Goal: Information Seeking & Learning: Find specific fact

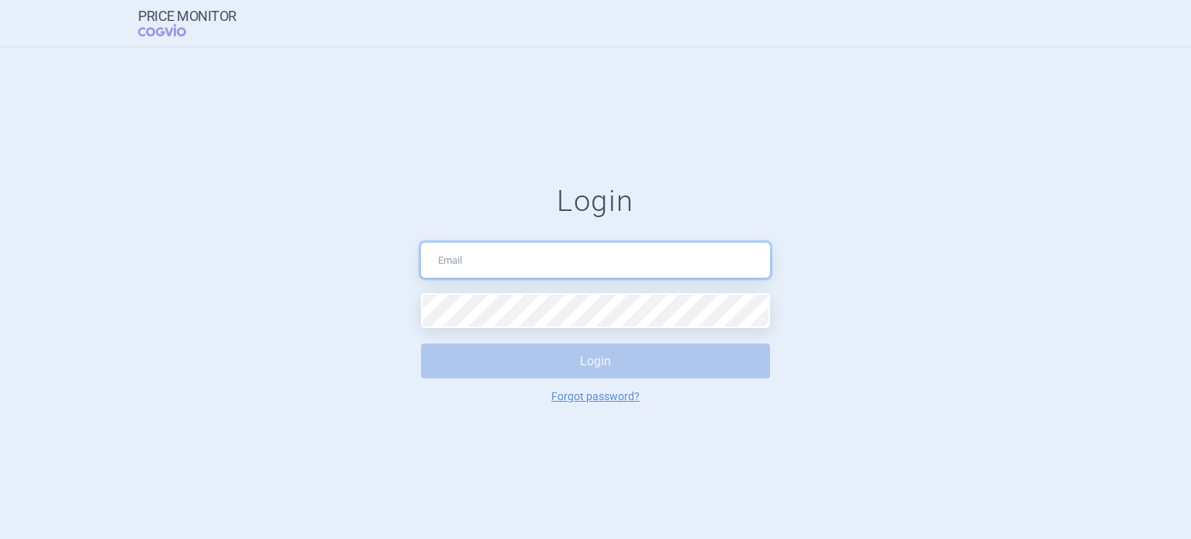
type input "[EMAIL_ADDRESS][DOMAIN_NAME]"
click at [579, 365] on button "Login" at bounding box center [595, 361] width 349 height 35
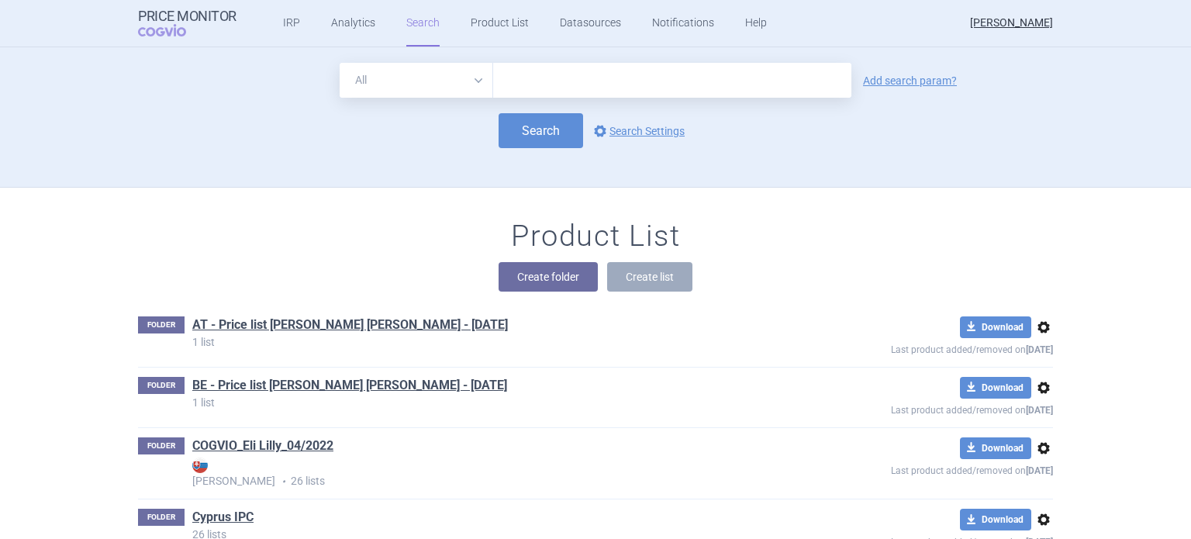
click at [475, 82] on select "All Brand Name ATC Company Active Substance Country Newer than" at bounding box center [417, 80] width 154 height 35
select select "brandName"
click at [340, 63] on select "All Brand Name ATC Company Active Substance Country Newer than" at bounding box center [417, 80] width 154 height 35
click at [871, 86] on link "Add search param?" at bounding box center [910, 80] width 94 height 11
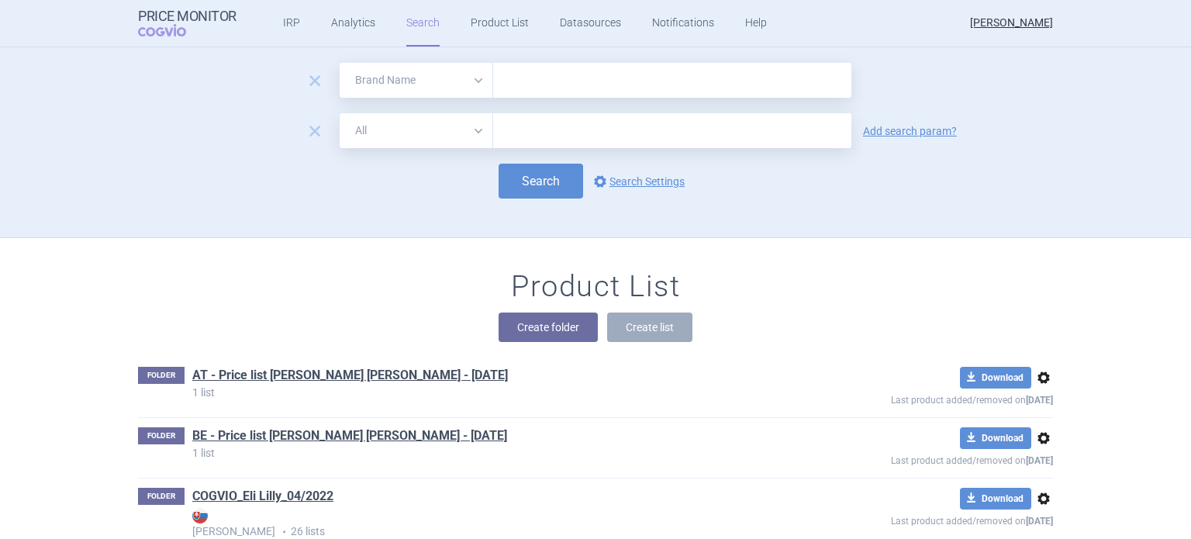
click at [472, 131] on select "All Brand Name ATC Company Active Substance Country Newer than" at bounding box center [417, 130] width 154 height 35
select select "country"
click at [340, 113] on select "All Brand Name ATC Company Active Substance Country Newer than" at bounding box center [417, 130] width 154 height 35
click at [901, 130] on link "Add search param?" at bounding box center [910, 131] width 94 height 11
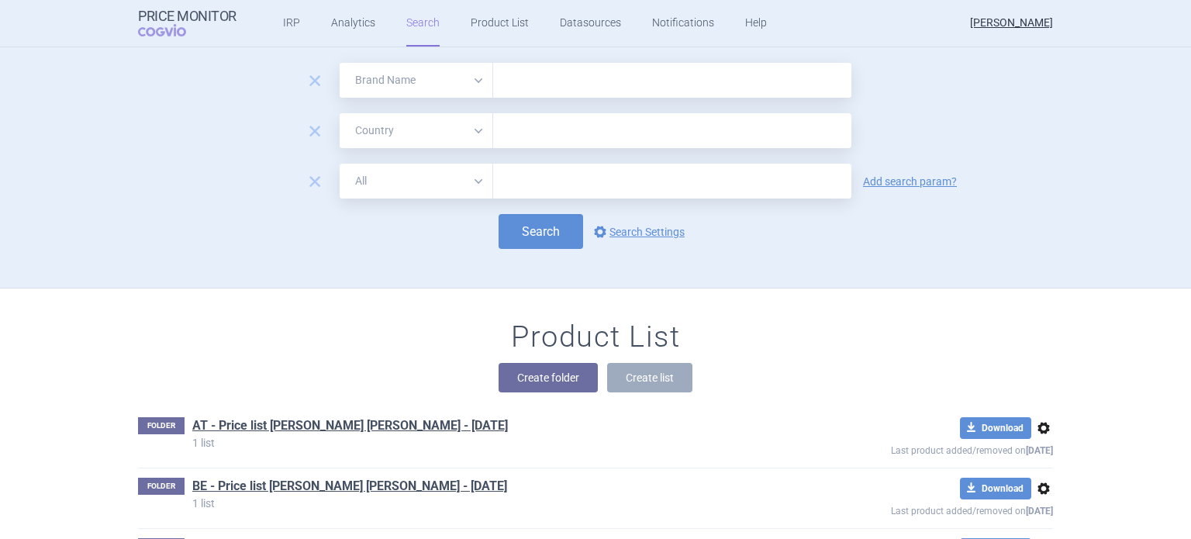
click at [476, 185] on select "All Brand Name ATC Company Active Substance Country Newer than" at bounding box center [417, 181] width 154 height 35
select select "mah"
click at [340, 164] on select "All Brand Name ATC Company Active Substance Country Newer than" at bounding box center [417, 181] width 154 height 35
click at [558, 78] on input "text" at bounding box center [672, 80] width 358 height 35
type input "Mounjaro"
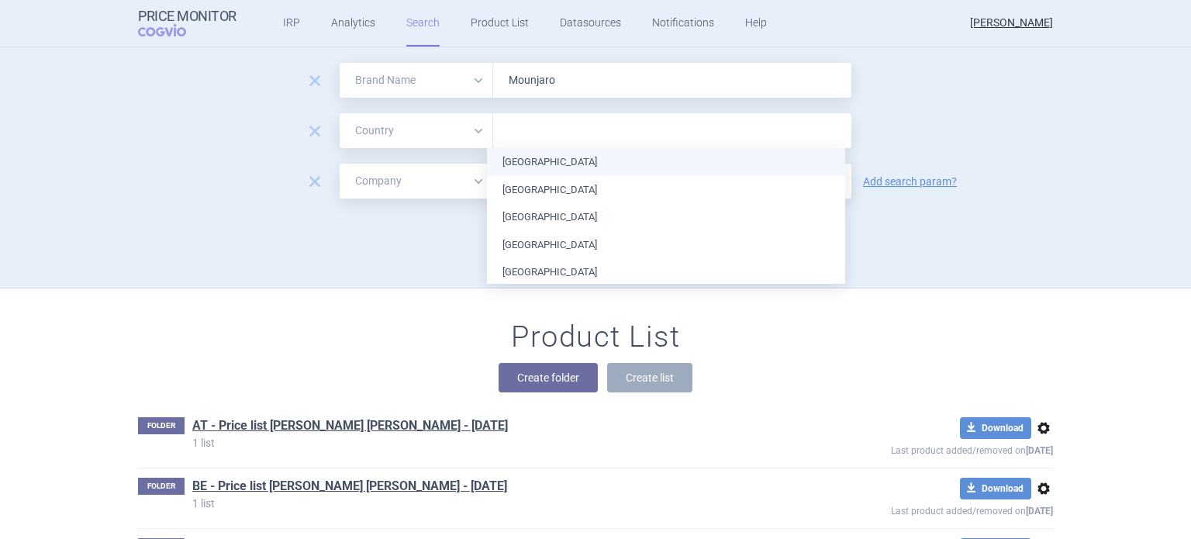
click at [568, 137] on input "text" at bounding box center [672, 131] width 343 height 20
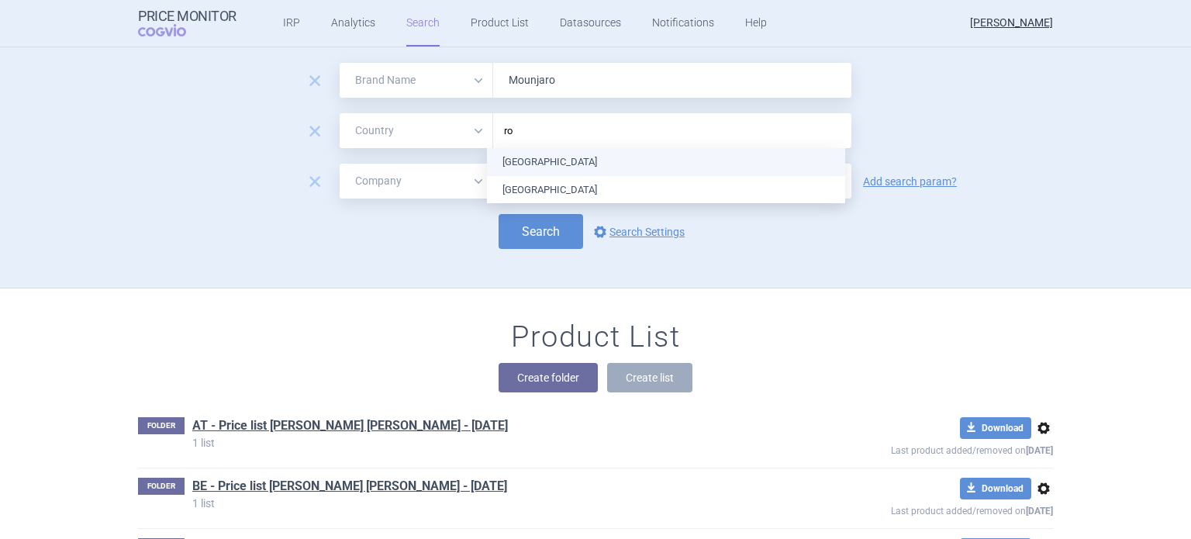
type input "rom"
click at [543, 162] on ul "[GEOGRAPHIC_DATA]" at bounding box center [666, 162] width 358 height 28
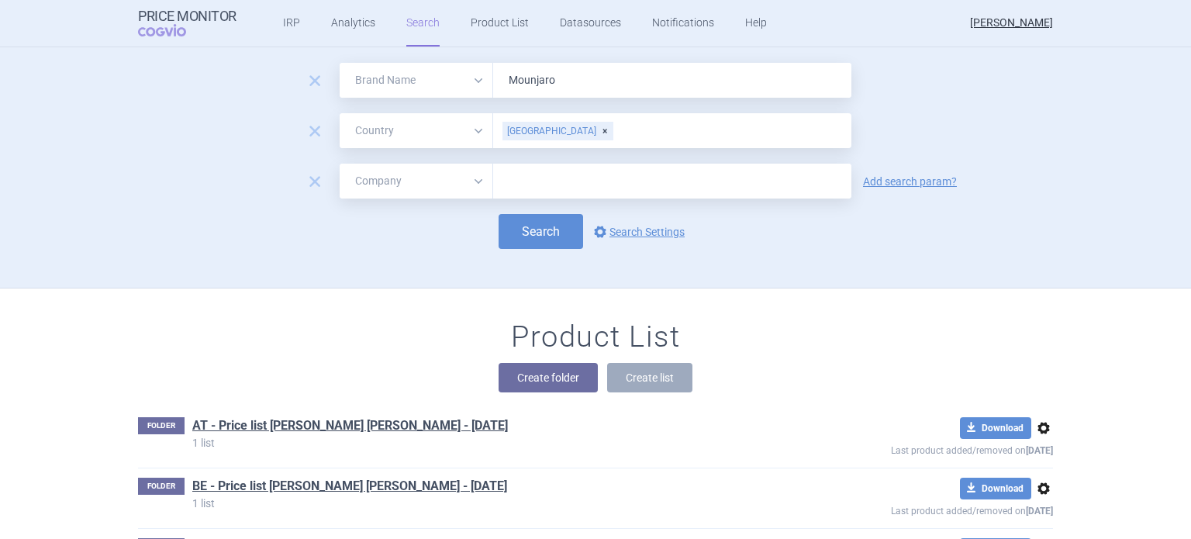
click at [955, 131] on div "remove All Brand Name ATC Company Active Substance Country Newer than [GEOGRAPH…" at bounding box center [595, 130] width 915 height 35
drag, startPoint x: 586, startPoint y: 85, endPoint x: 494, endPoint y: 85, distance: 92.3
click at [494, 85] on input "Mounjaro" at bounding box center [672, 80] width 358 height 35
type input "[MEDICAL_DATA]"
click at [547, 133] on div "[GEOGRAPHIC_DATA]" at bounding box center [558, 131] width 111 height 19
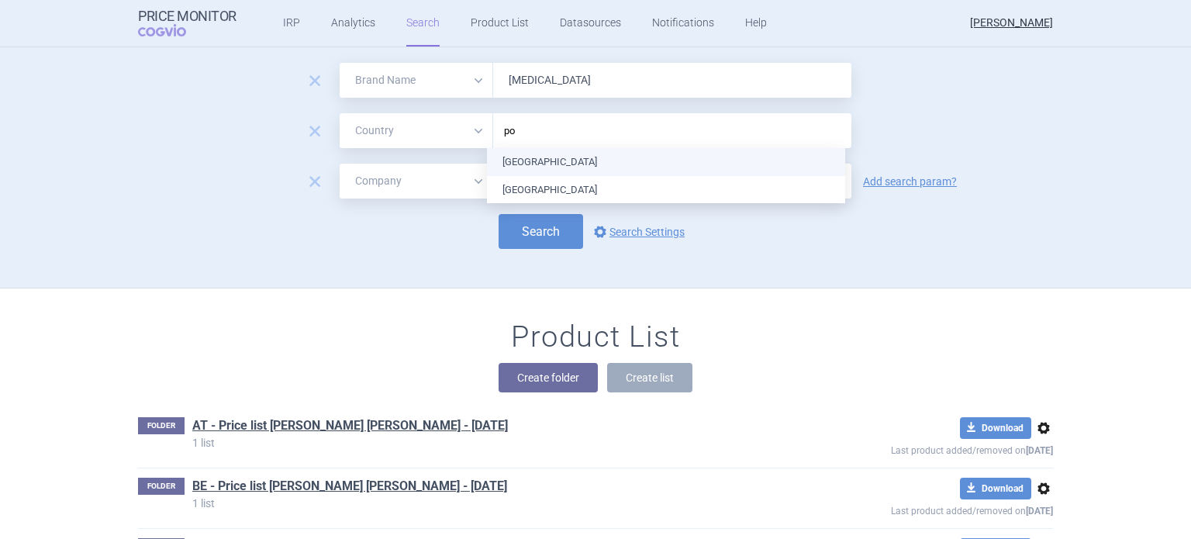
type input "pol"
click at [531, 161] on ul "[GEOGRAPHIC_DATA]" at bounding box center [666, 162] width 358 height 28
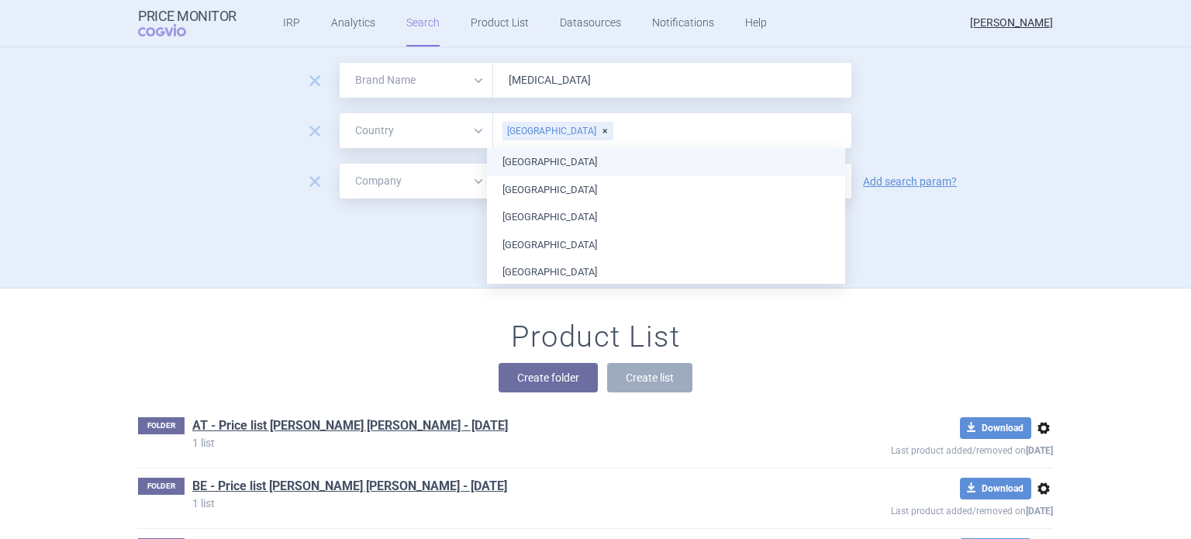
click at [921, 124] on div "remove All Brand Name ATC Company Active Substance Country Newer than [GEOGRAPH…" at bounding box center [595, 130] width 915 height 35
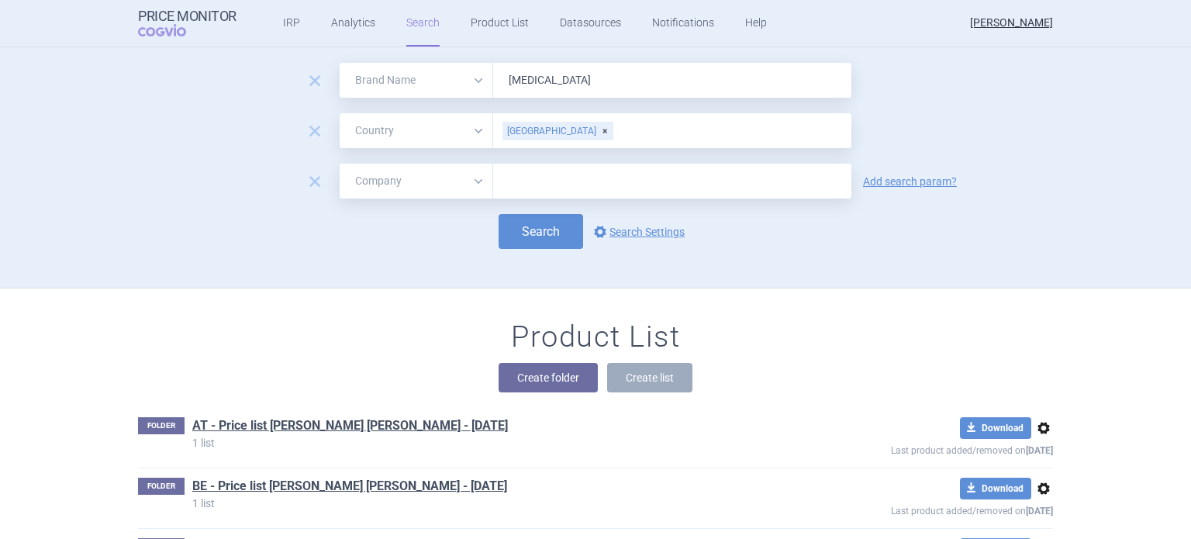
click at [568, 180] on input "text" at bounding box center [672, 181] width 358 height 35
type input "Novo"
click at [540, 232] on button "Search" at bounding box center [541, 231] width 85 height 35
select select "brandName"
select select "country"
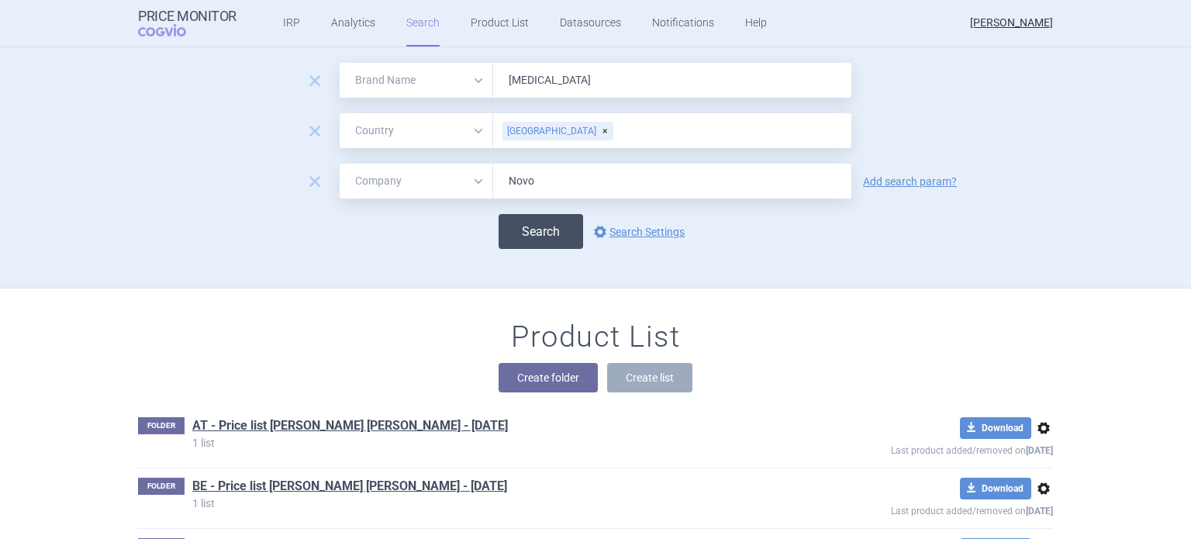
select select "mah"
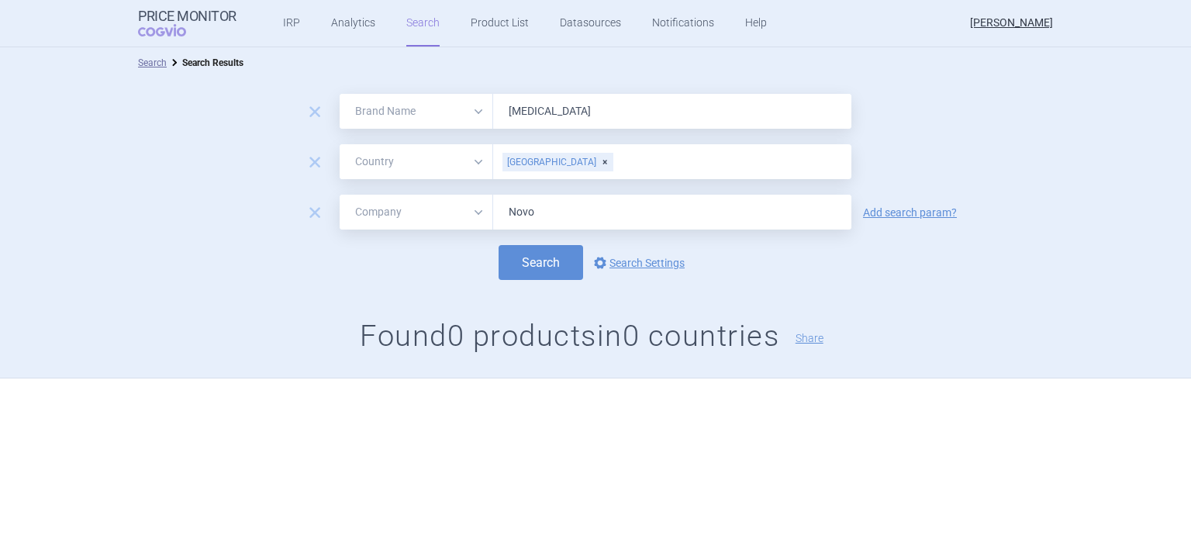
drag, startPoint x: 571, startPoint y: 216, endPoint x: 503, endPoint y: 215, distance: 67.5
click at [503, 215] on input "Novo" at bounding box center [672, 212] width 358 height 35
click at [533, 263] on button "Search" at bounding box center [541, 262] width 85 height 35
click at [546, 161] on div "[GEOGRAPHIC_DATA]" at bounding box center [558, 162] width 111 height 19
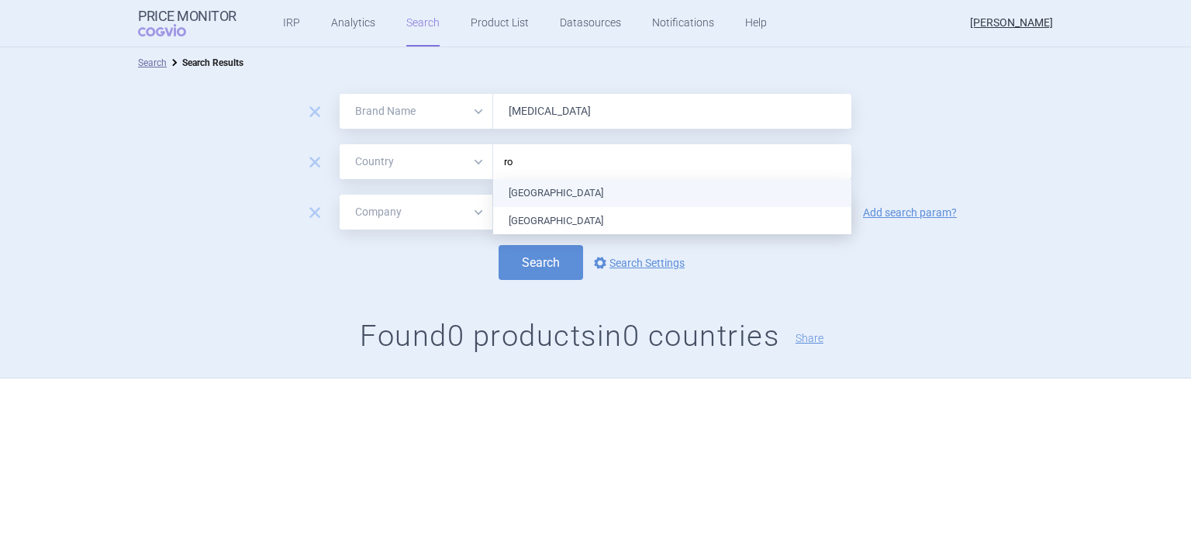
type input "rom"
click at [533, 195] on ul "[GEOGRAPHIC_DATA]" at bounding box center [672, 193] width 358 height 28
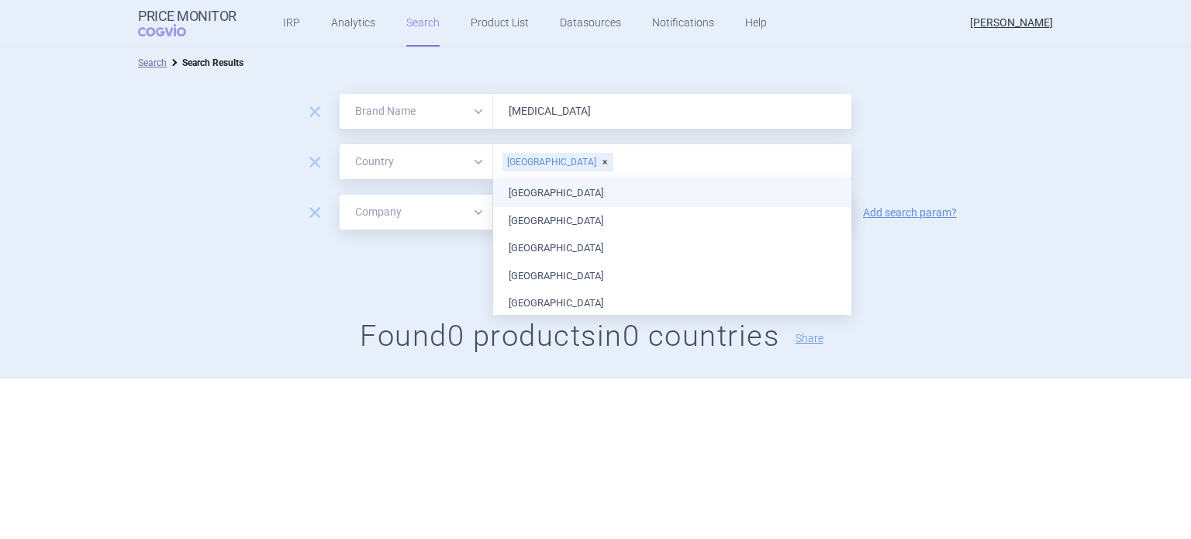
click at [949, 157] on div "remove All Brand Name ATC Company Active Substance Country Newer than [GEOGRAPH…" at bounding box center [595, 161] width 1191 height 35
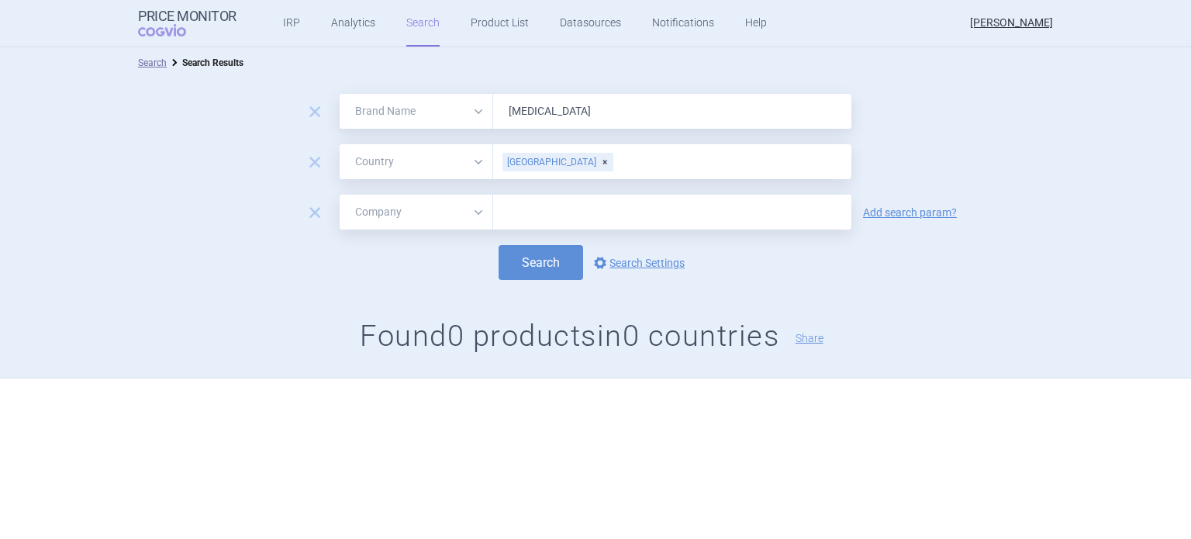
click at [582, 211] on input "text" at bounding box center [672, 212] width 358 height 35
type input "Novo"
click at [549, 272] on button "Search" at bounding box center [541, 262] width 85 height 35
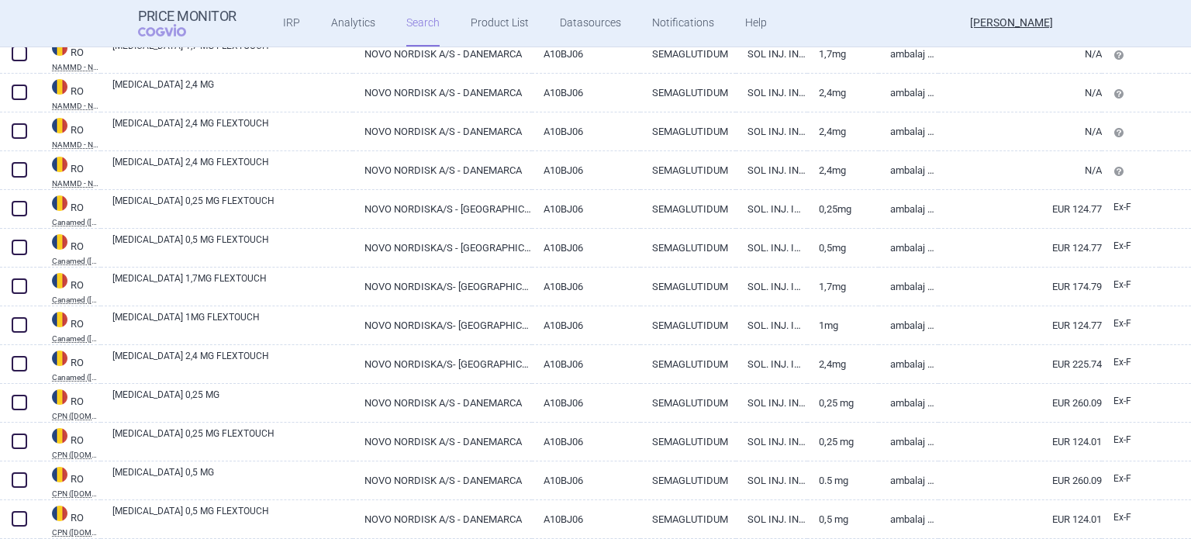
scroll to position [84, 0]
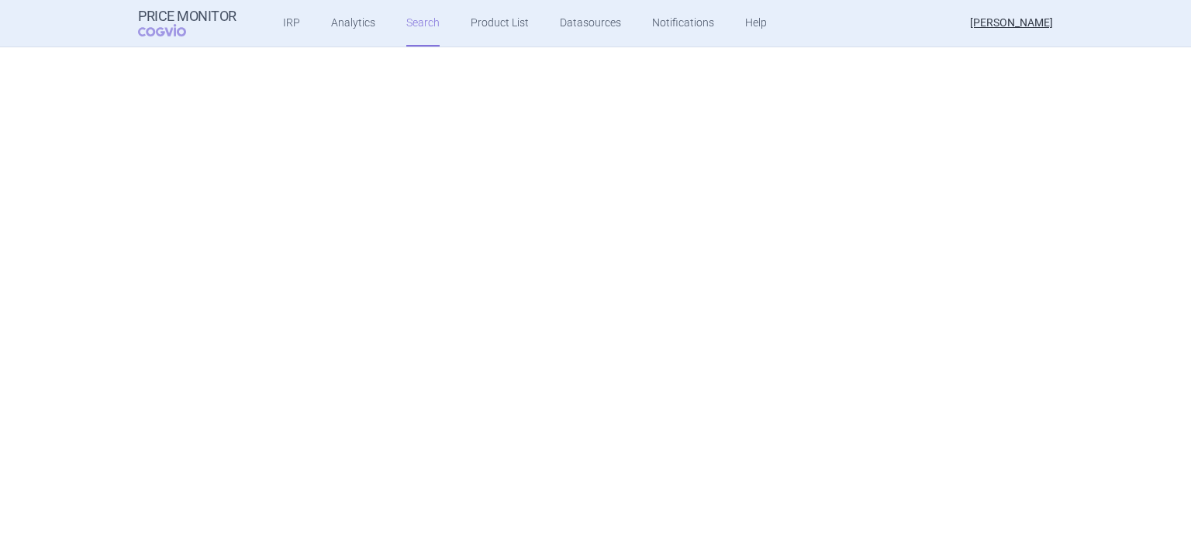
select select "brandName"
select select "country"
select select "mah"
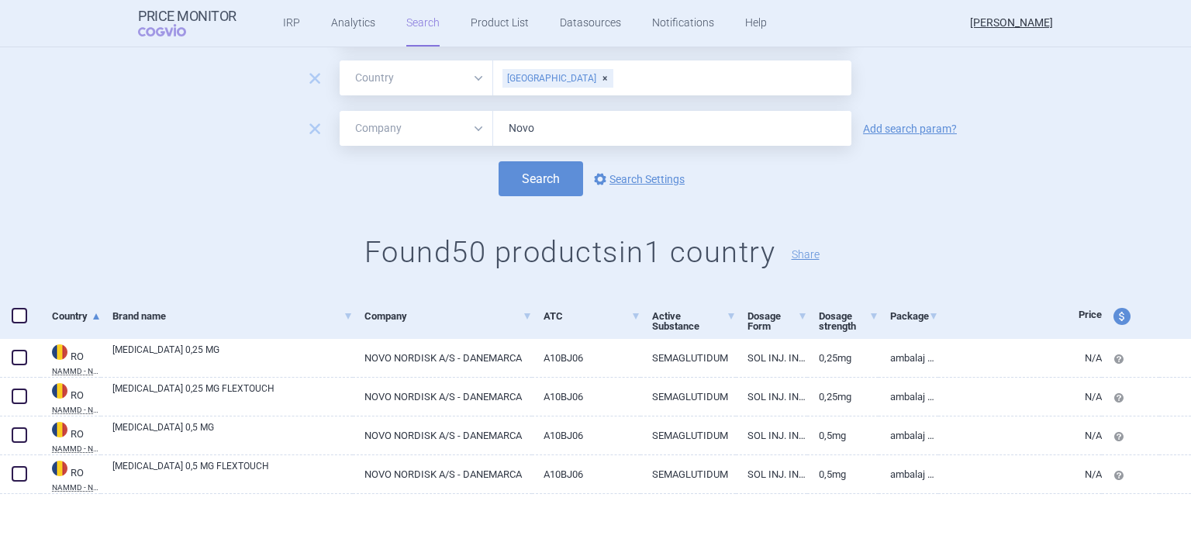
scroll to position [0, 0]
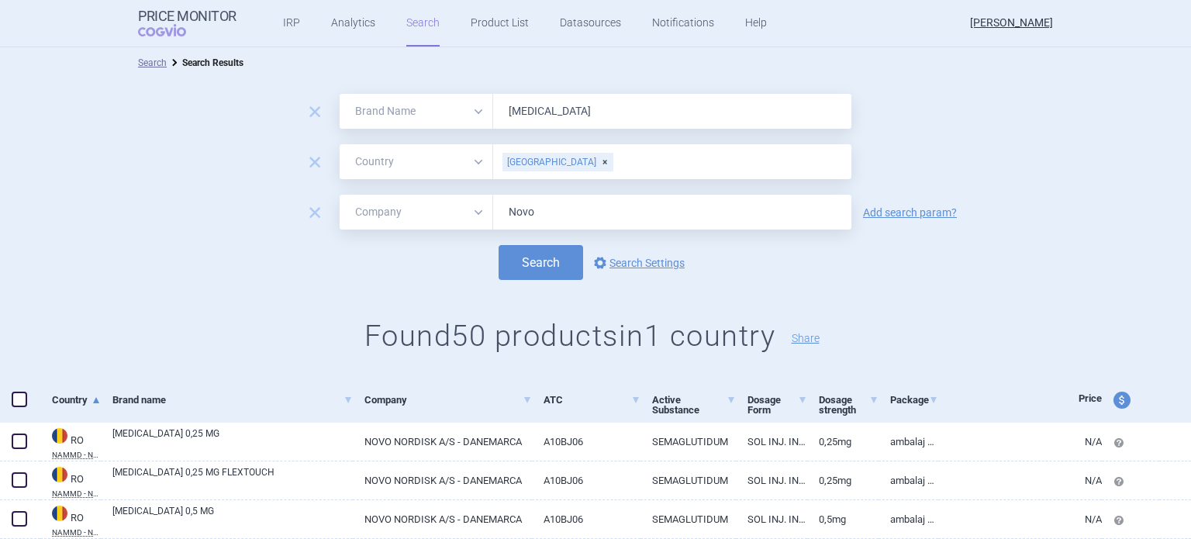
click at [1114, 399] on span "price and currency" at bounding box center [1122, 400] width 17 height 17
select select "ex-factory"
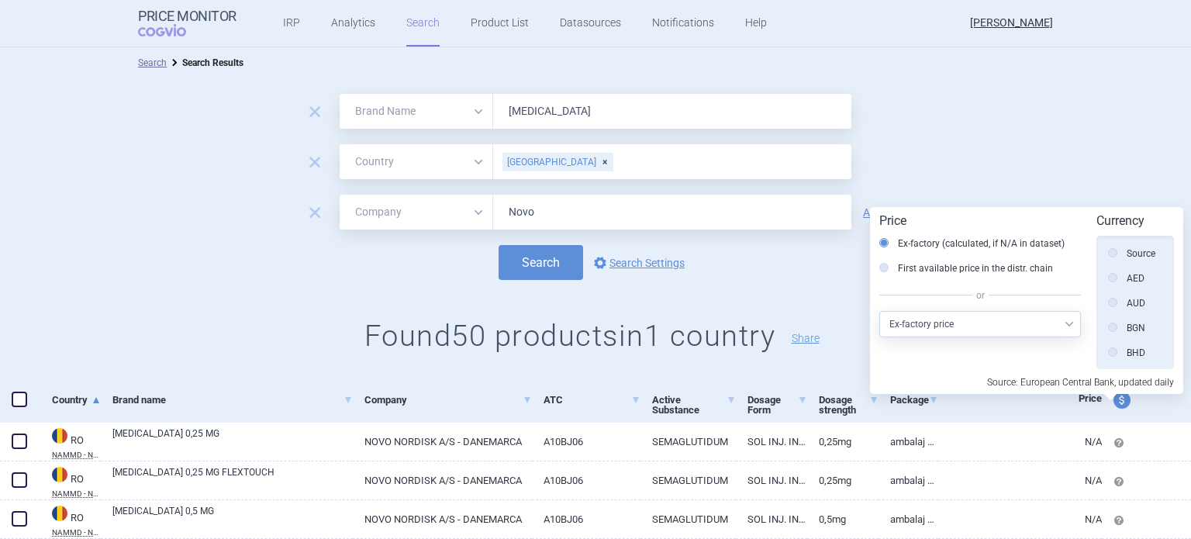
scroll to position [350, 0]
click at [904, 266] on label "First available price in the distr. chain" at bounding box center [966, 269] width 174 height 16
click at [896, 266] on input "First available price in the distr. chain" at bounding box center [888, 269] width 16 height 16
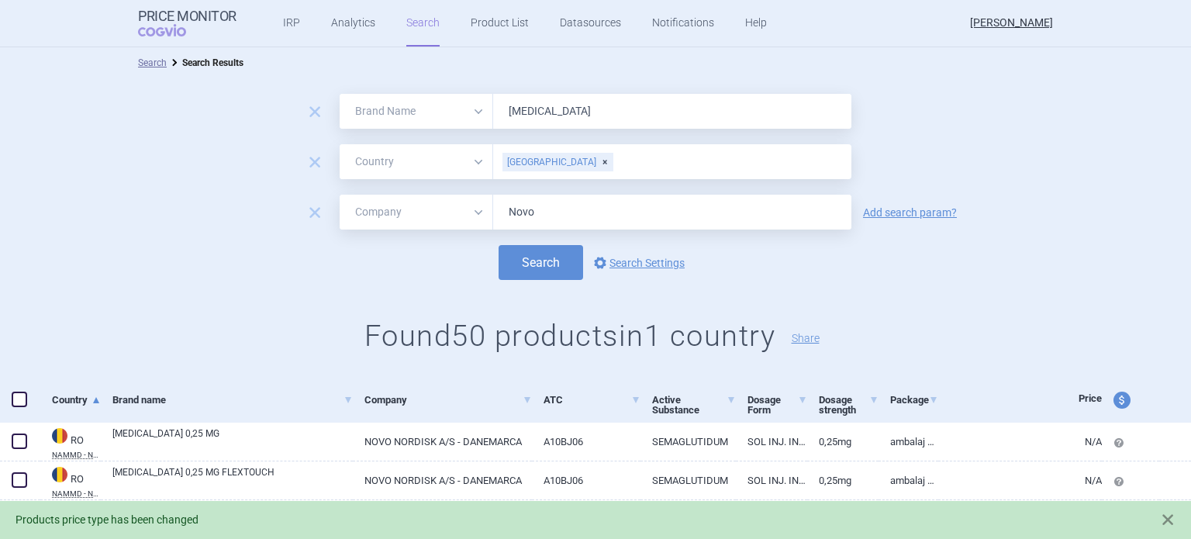
click at [1114, 399] on span "price and currency" at bounding box center [1122, 400] width 17 height 17
select select "ex-factory"
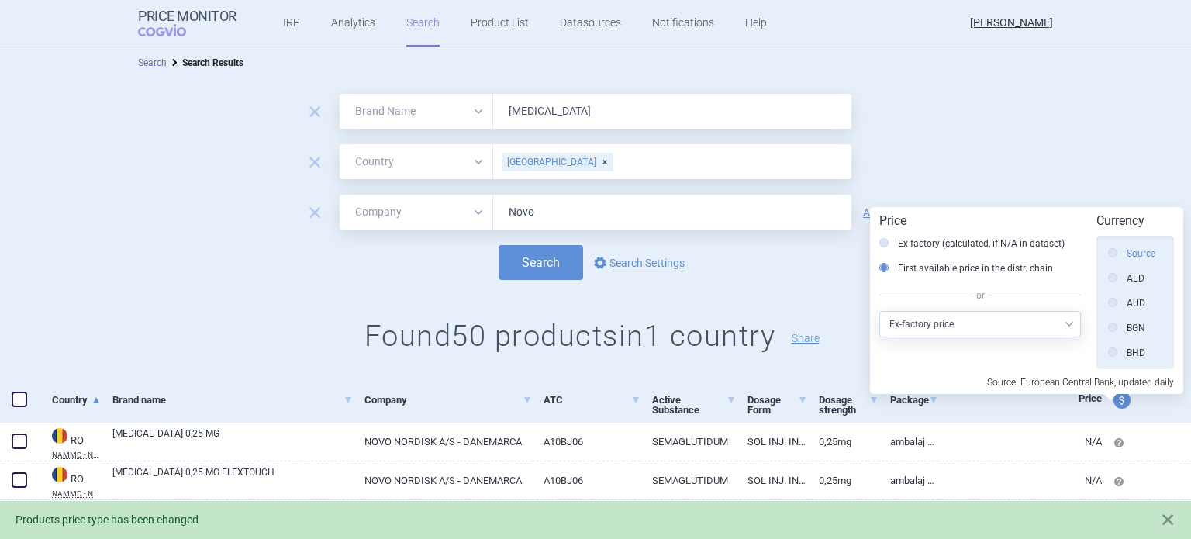
click at [1135, 255] on label "Source" at bounding box center [1131, 254] width 47 height 16
click at [1125, 255] on input "Source" at bounding box center [1117, 255] width 16 height 16
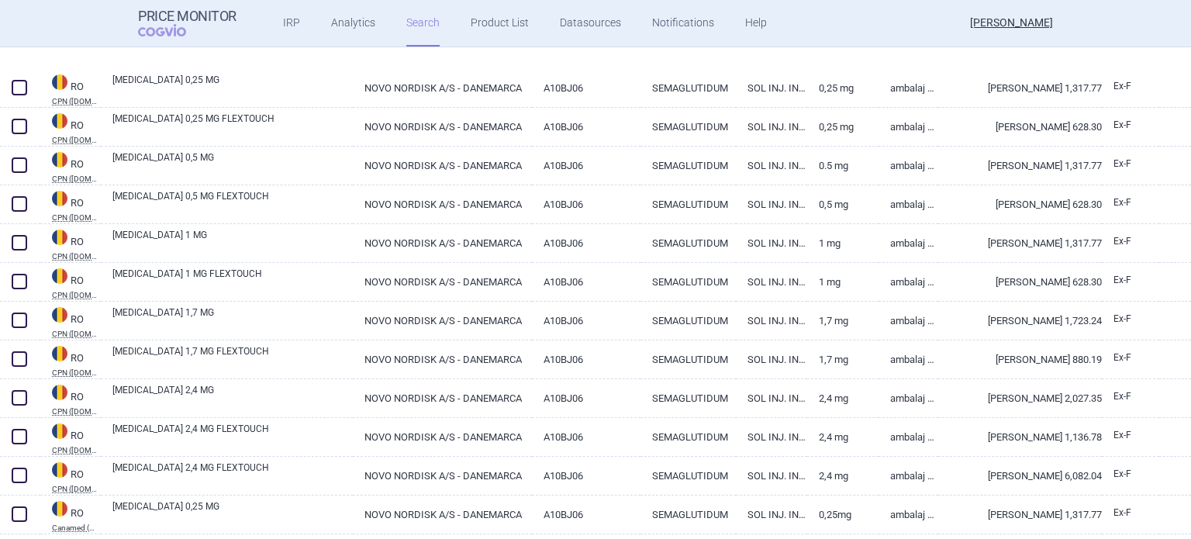
scroll to position [1163, 0]
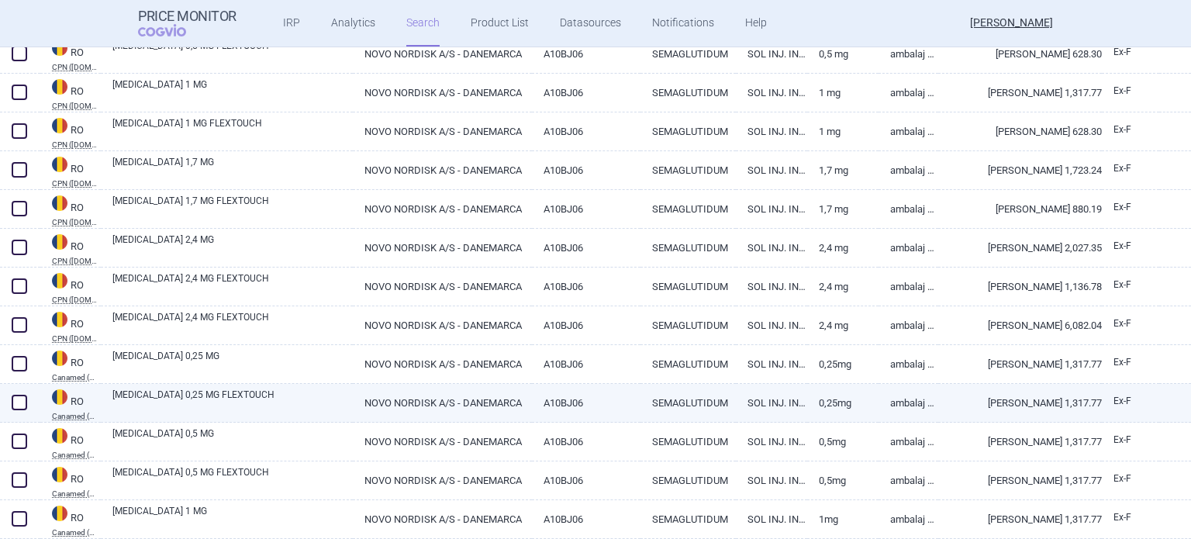
click at [903, 406] on link "Ambalaj cu 1 stilou inj. (pen) preumplut+4 ace de unica folosinta NovoFine Plus…" at bounding box center [909, 403] width 60 height 38
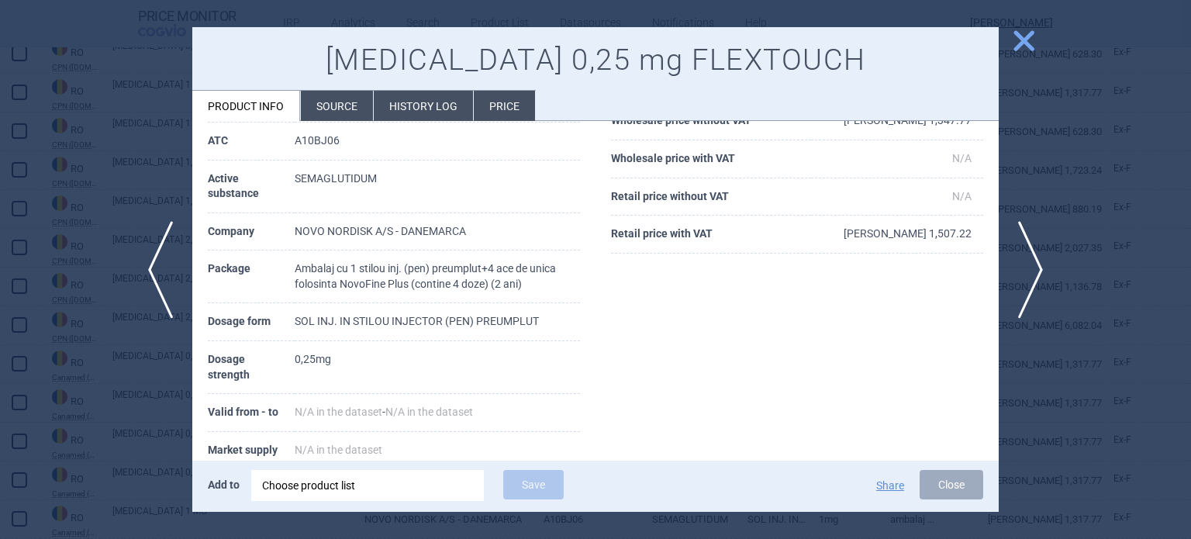
scroll to position [78, 0]
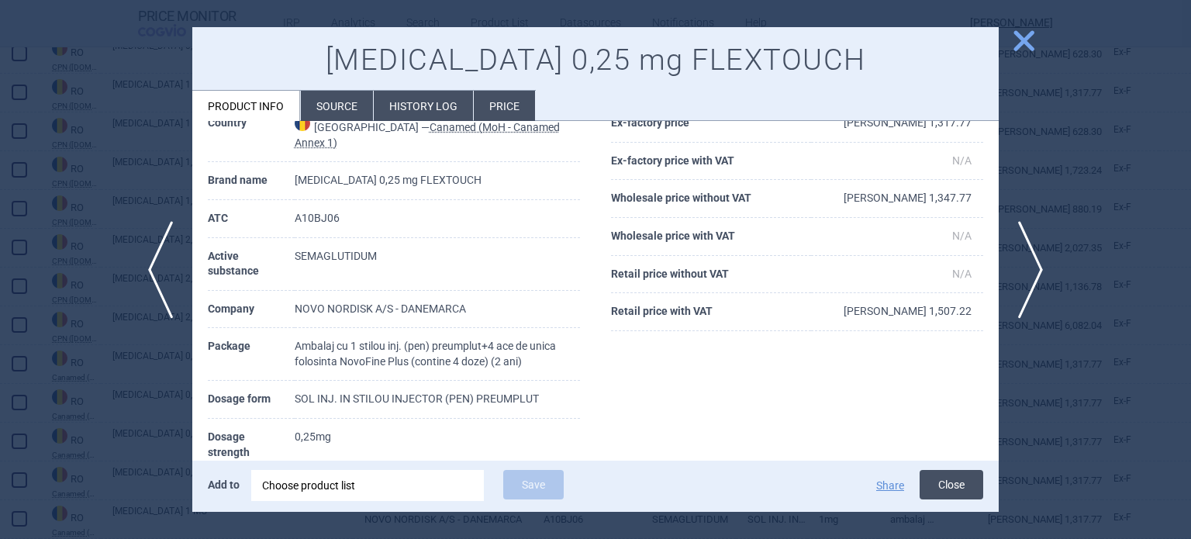
click at [957, 488] on button "Close" at bounding box center [952, 484] width 64 height 29
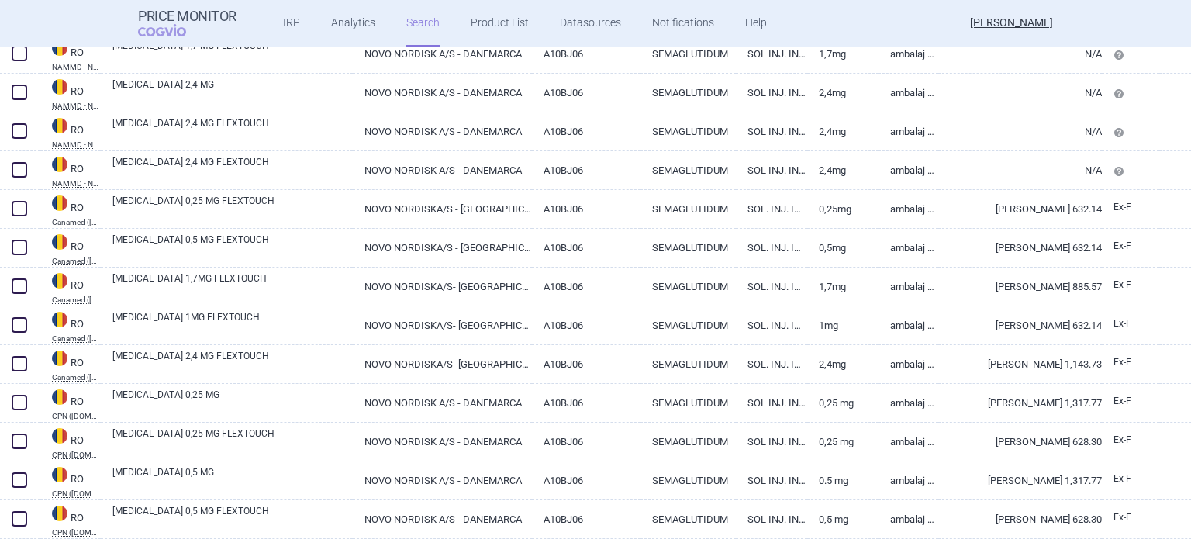
scroll to position [698, 0]
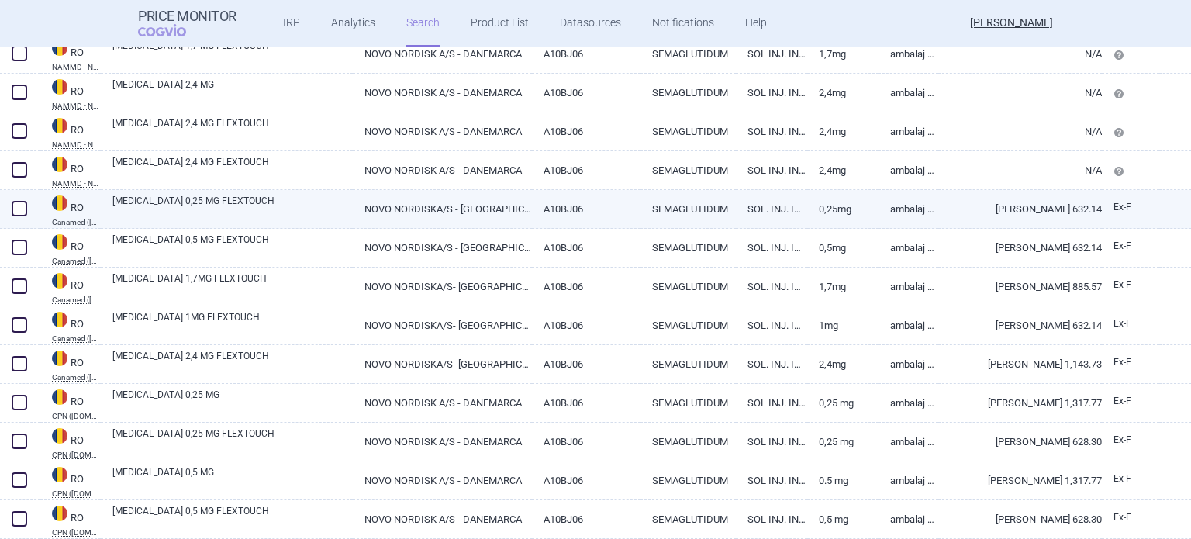
click at [831, 216] on link "0,25mg" at bounding box center [842, 209] width 71 height 38
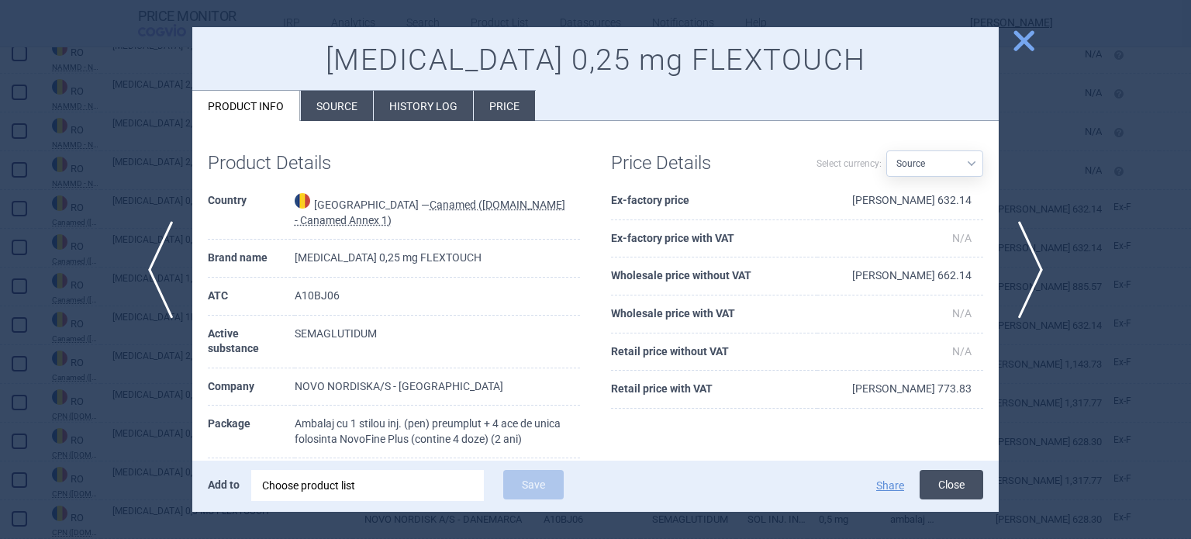
click at [942, 493] on button "Close" at bounding box center [952, 484] width 64 height 29
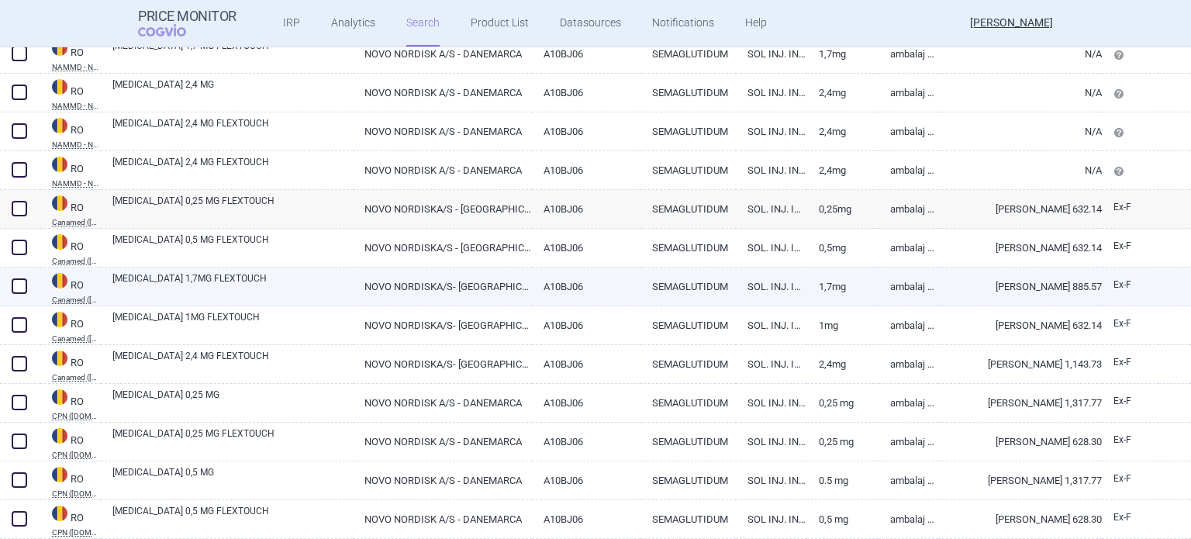
click at [1102, 284] on link "Ex-F" at bounding box center [1130, 285] width 57 height 23
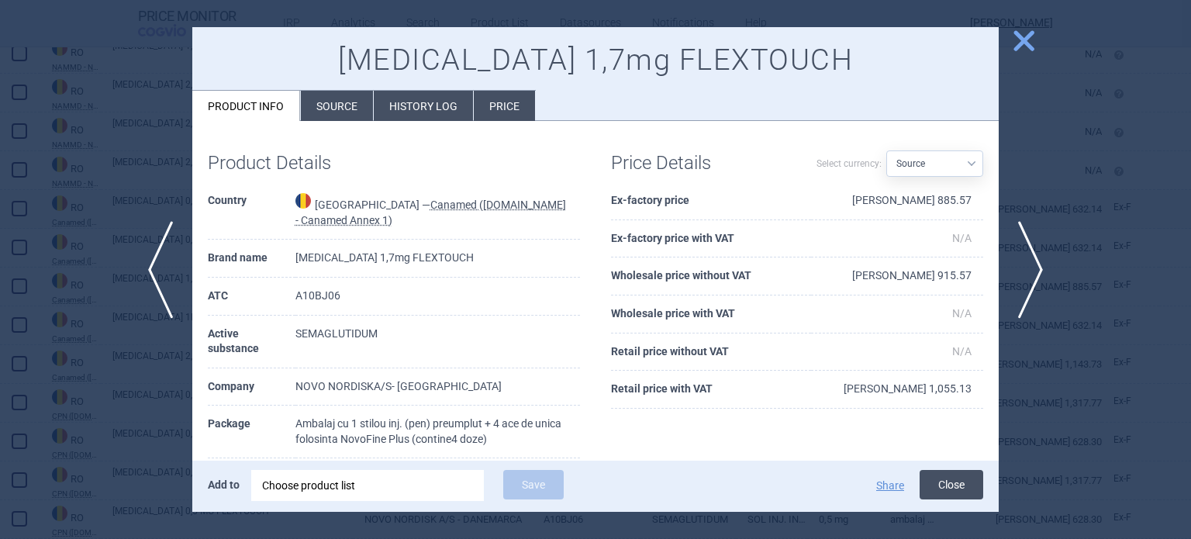
click at [936, 483] on button "Close" at bounding box center [952, 484] width 64 height 29
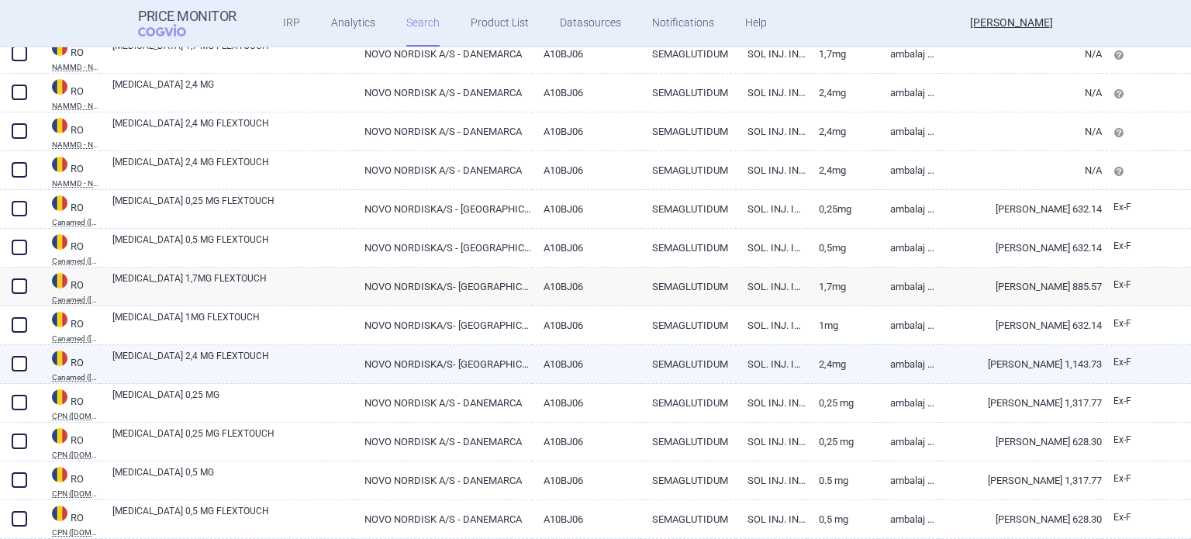
click at [879, 367] on link "Ambalaj cu 1 stilou inj. (pen) preumplut + 4 ace de unica folosinta NovoFine Pl…" at bounding box center [909, 364] width 60 height 38
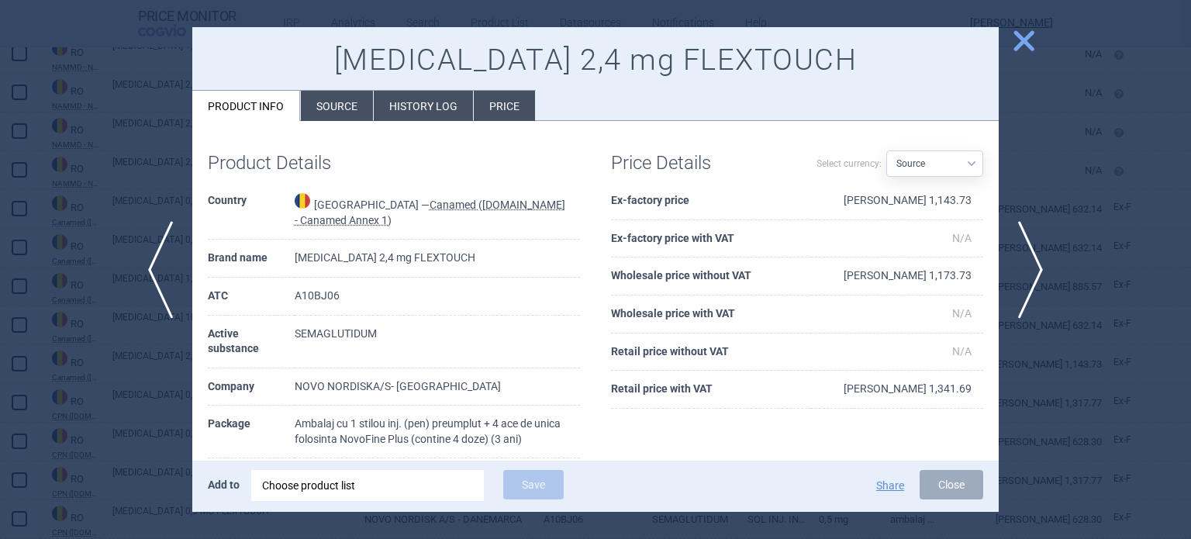
click at [427, 116] on li "History log" at bounding box center [423, 106] width 99 height 30
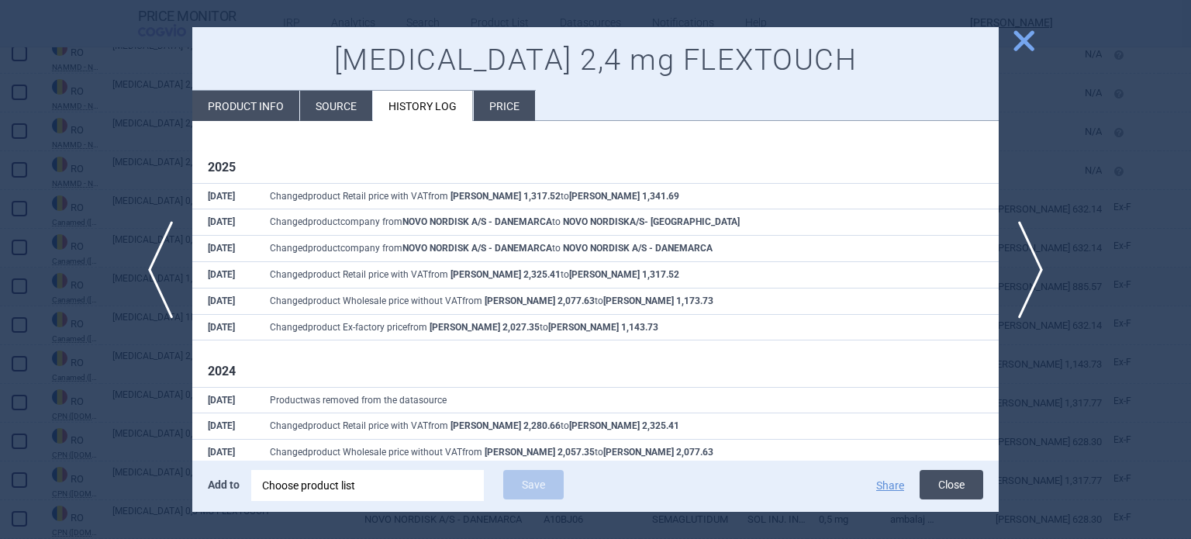
click at [967, 485] on button "Close" at bounding box center [952, 484] width 64 height 29
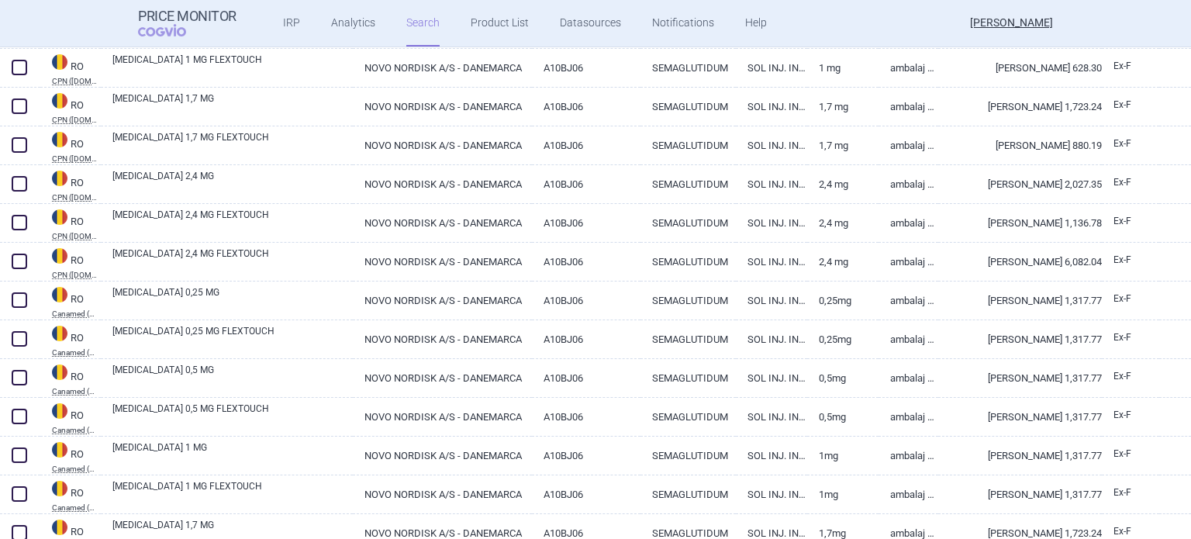
scroll to position [1241, 0]
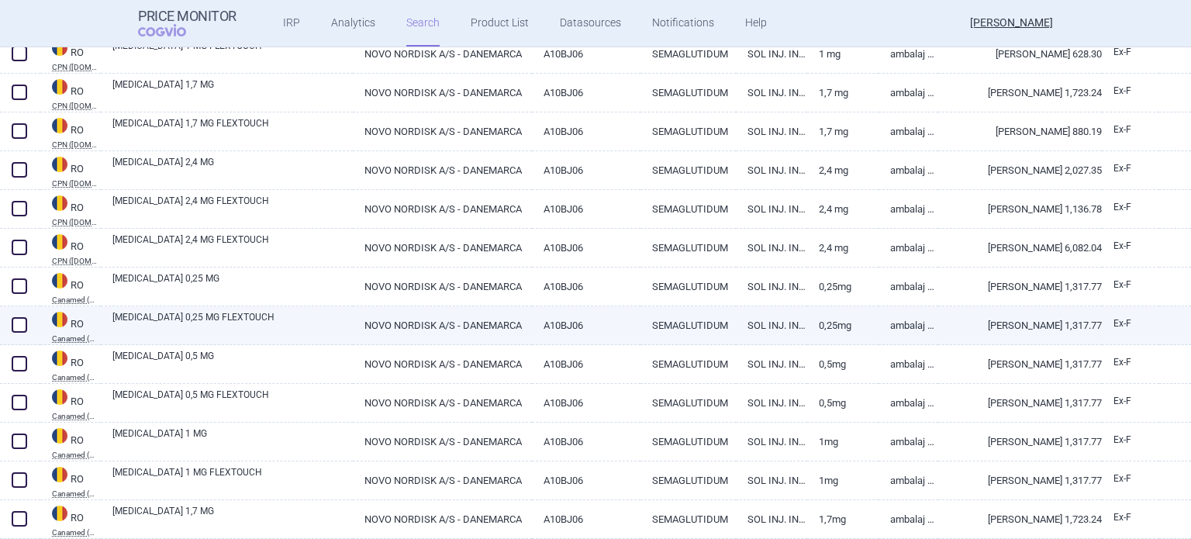
click at [879, 336] on link "Ambalaj cu 1 stilou inj. (pen) preumplut+4 ace de unica folosinta NovoFine Plus…" at bounding box center [909, 325] width 60 height 38
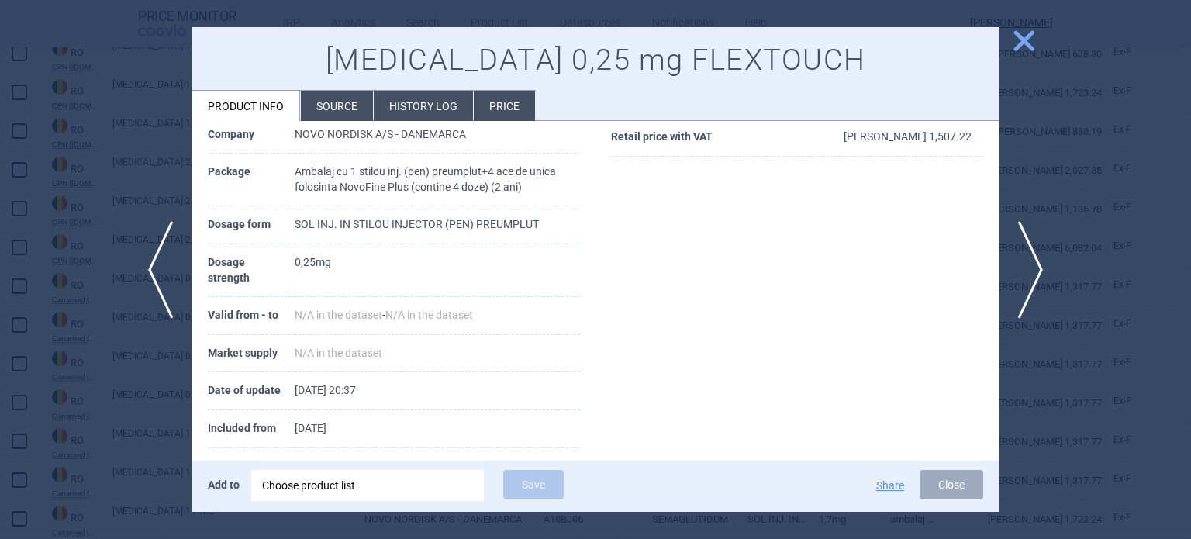
scroll to position [97, 0]
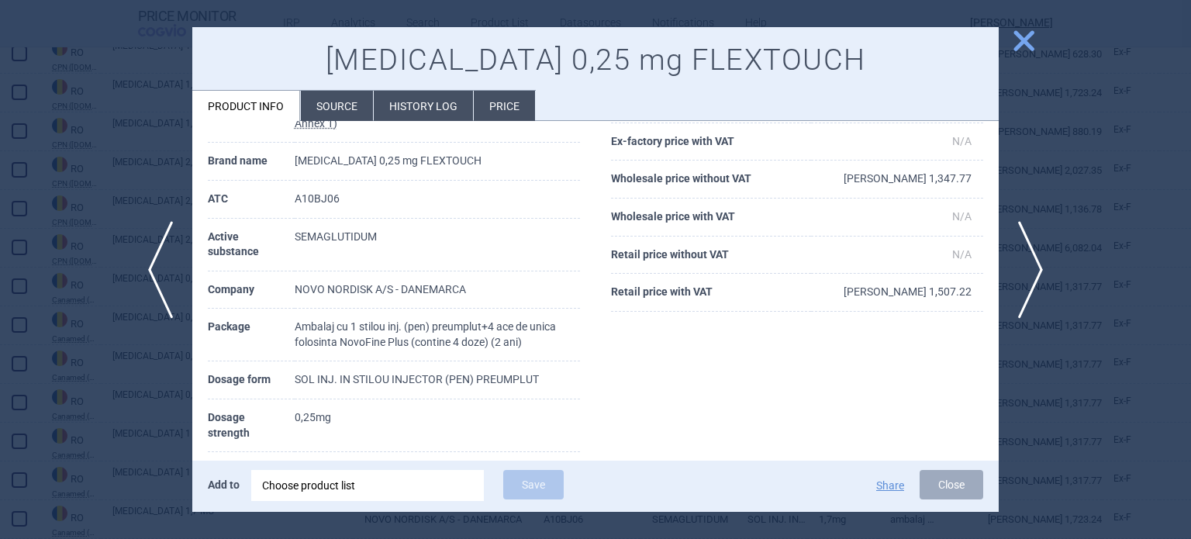
click at [429, 110] on li "History log" at bounding box center [423, 106] width 99 height 30
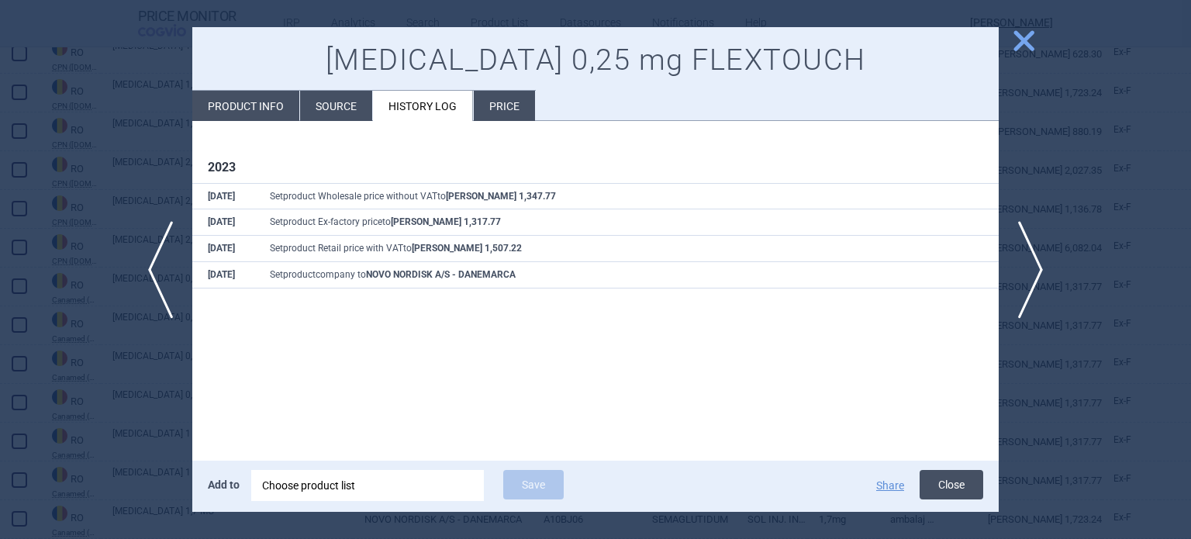
click at [943, 482] on button "Close" at bounding box center [952, 484] width 64 height 29
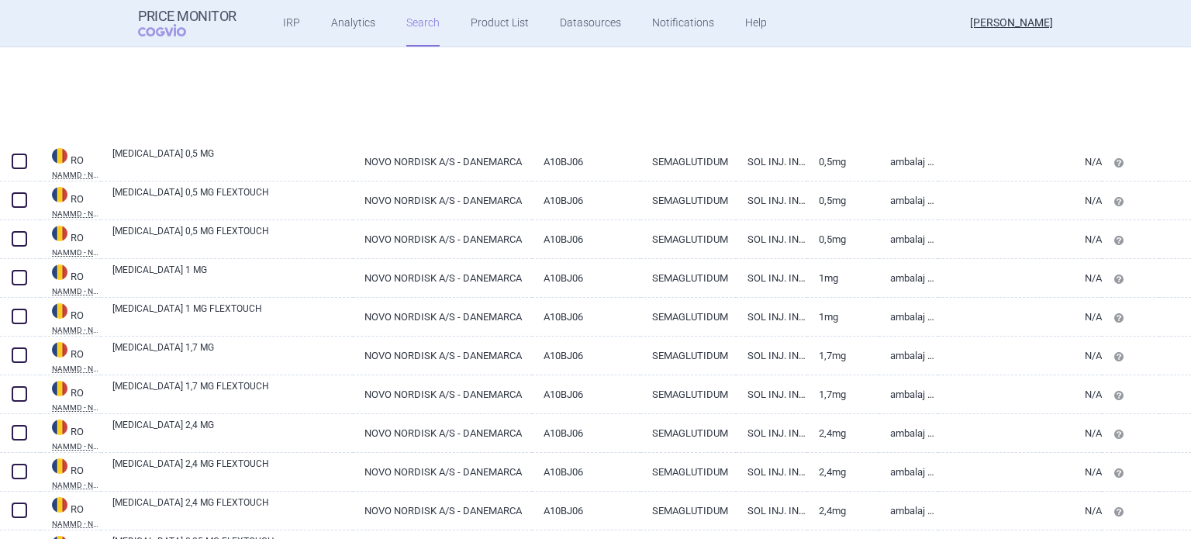
select select "brandName"
select select "country"
select select "mah"
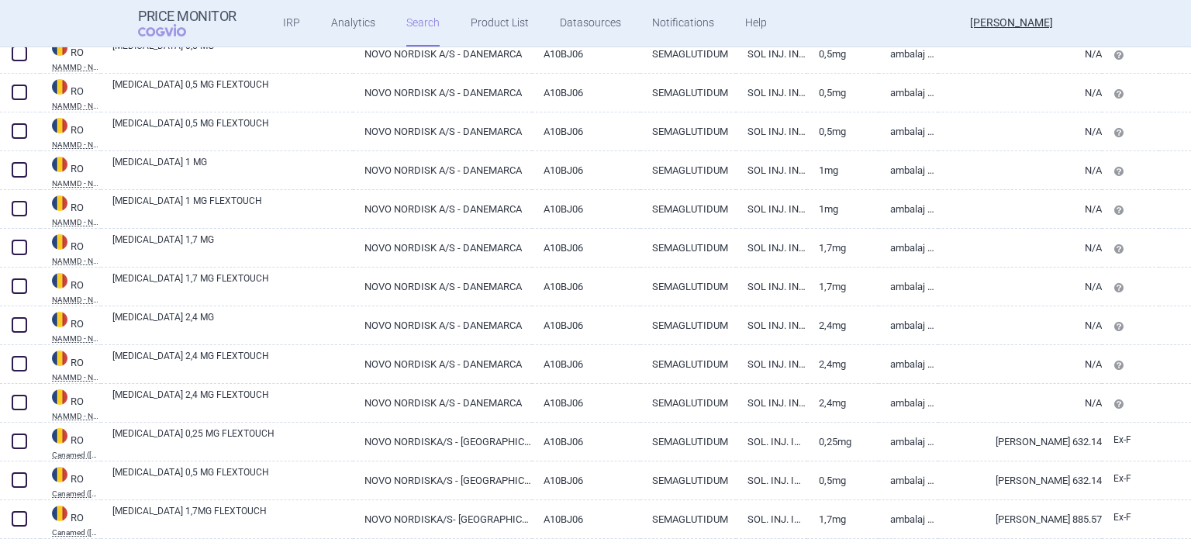
scroll to position [543, 0]
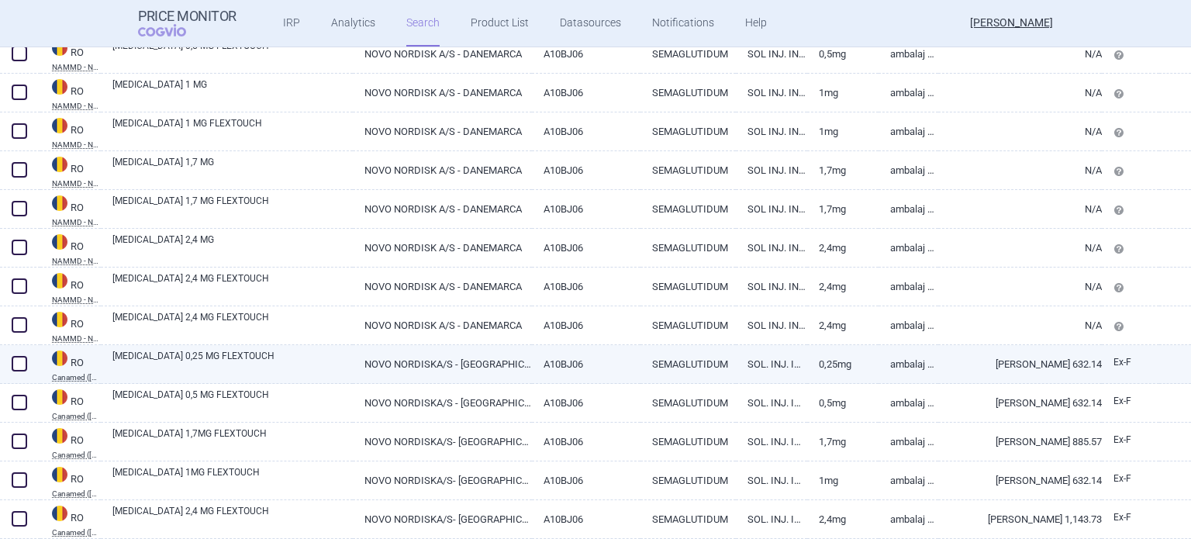
click at [879, 369] on link "Ambalaj cu 1 stilou inj. (pen) preumplut + 4 ace de unica folosinta NovoFine Pl…" at bounding box center [909, 364] width 60 height 38
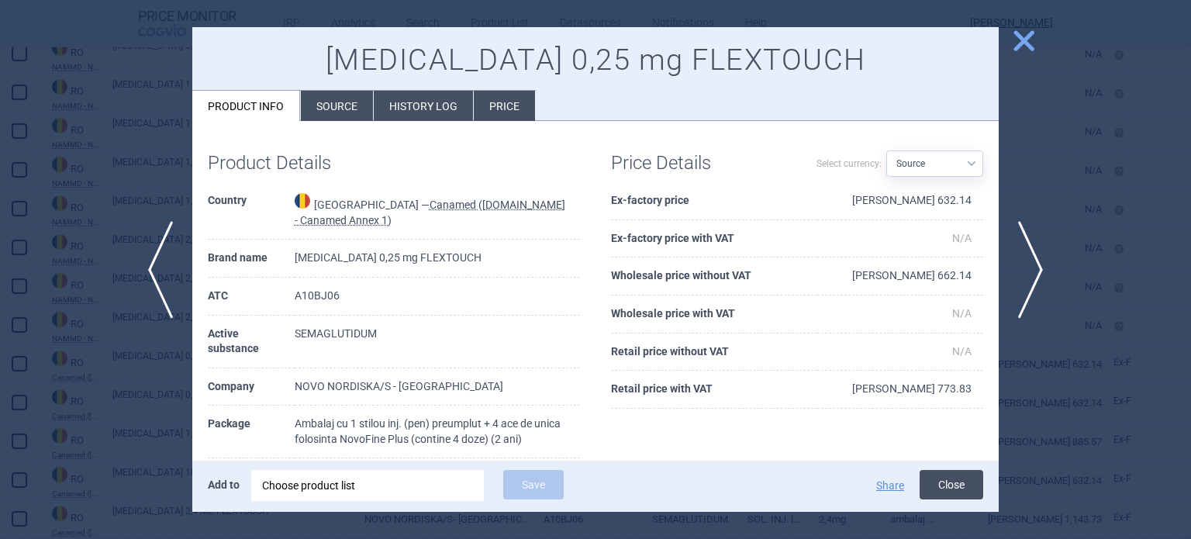
click at [954, 479] on button "Close" at bounding box center [952, 484] width 64 height 29
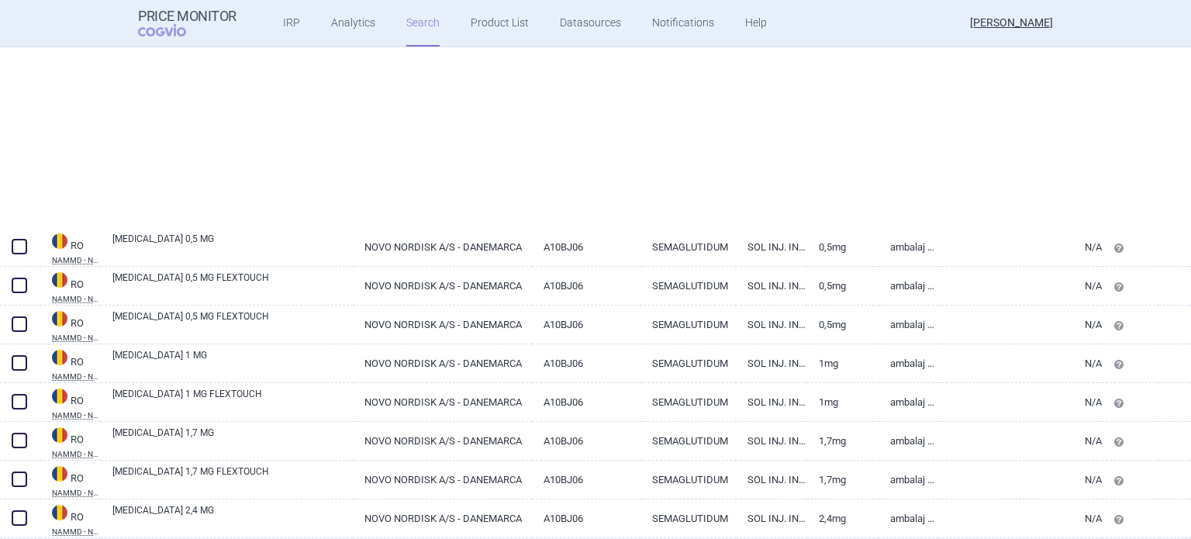
select select "brandName"
select select "country"
select select "mah"
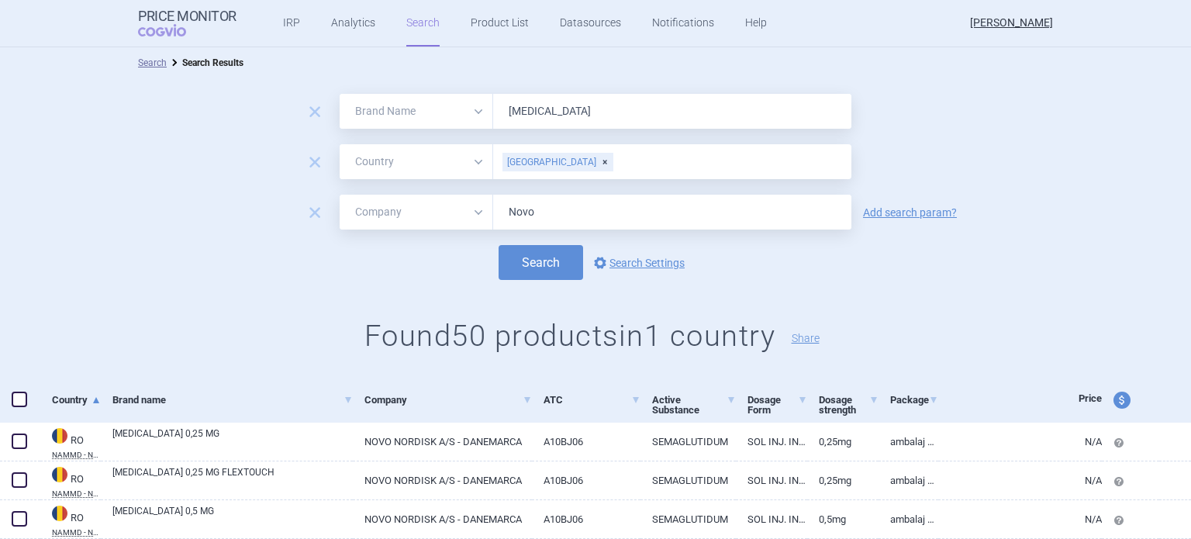
drag, startPoint x: 544, startPoint y: 219, endPoint x: 473, endPoint y: 207, distance: 72.3
click at [473, 207] on div "All Brand Name ATC Company Active Substance Country Newer than Novo" at bounding box center [596, 212] width 512 height 35
drag, startPoint x: 557, startPoint y: 118, endPoint x: 496, endPoint y: 109, distance: 61.1
click at [496, 109] on input "[MEDICAL_DATA]" at bounding box center [672, 111] width 358 height 35
type input "Mounjaro"
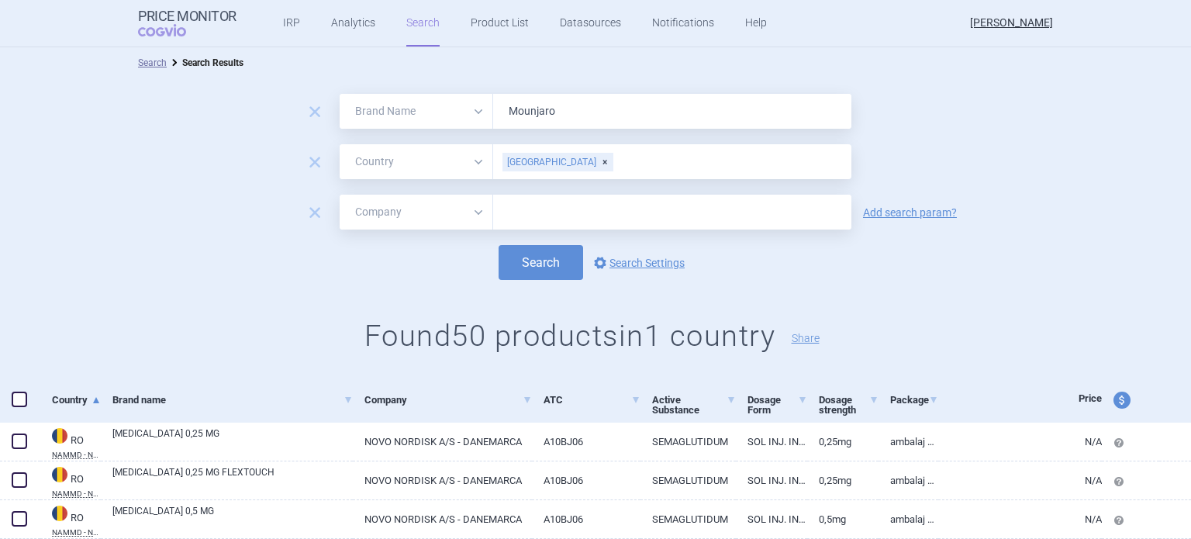
click at [541, 219] on input "text" at bounding box center [672, 212] width 358 height 35
type input "Lilly"
click at [540, 260] on button "Search" at bounding box center [541, 262] width 85 height 35
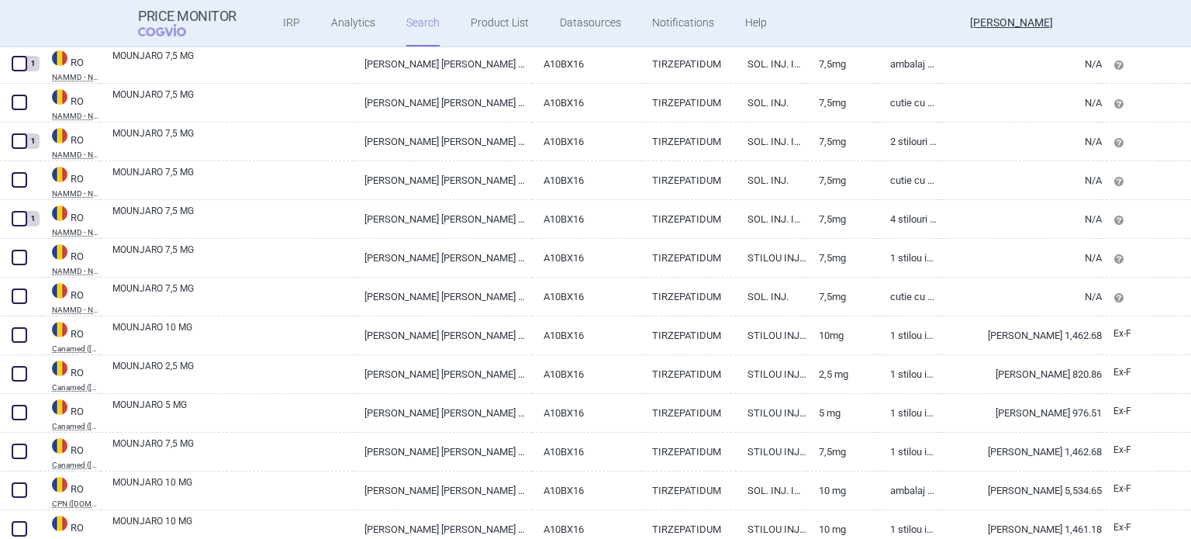
scroll to position [2016, 0]
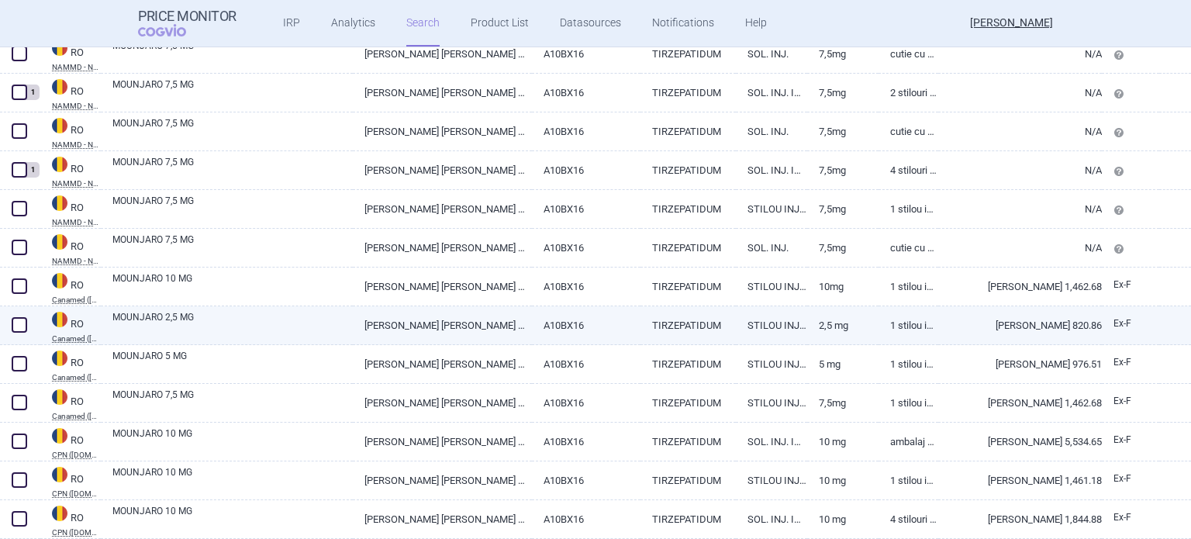
click at [837, 324] on link "2,5 mg" at bounding box center [842, 325] width 71 height 38
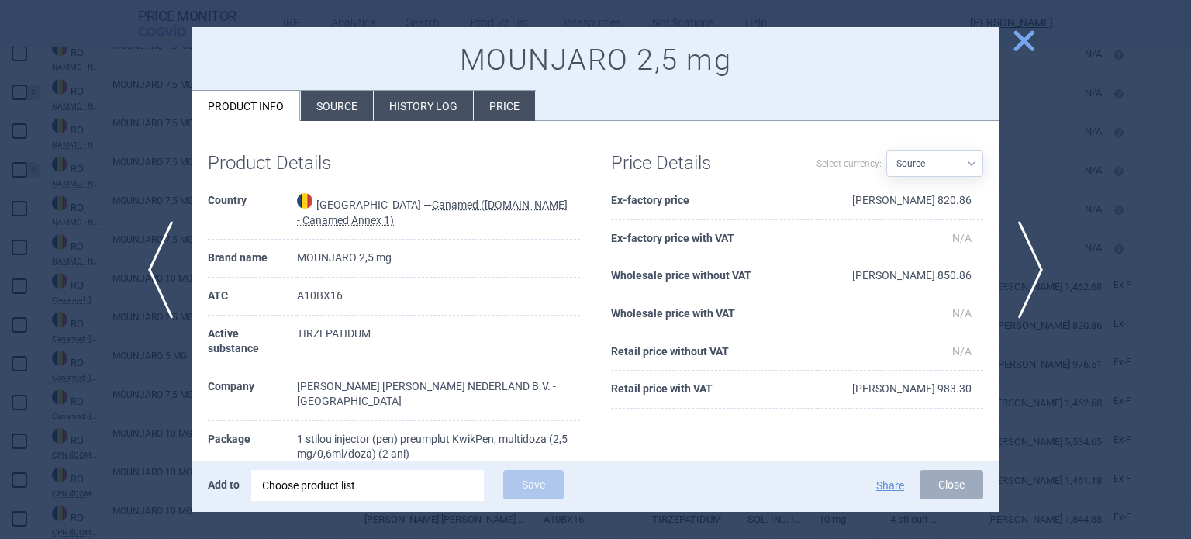
click at [422, 102] on li "History log" at bounding box center [423, 106] width 99 height 30
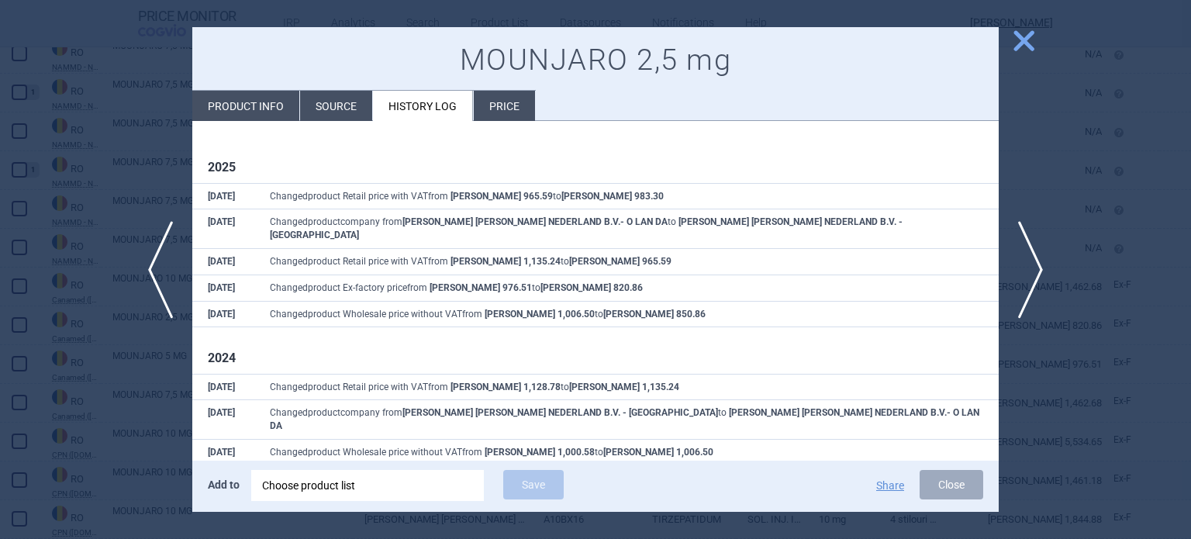
click at [945, 482] on button "Close" at bounding box center [952, 484] width 64 height 29
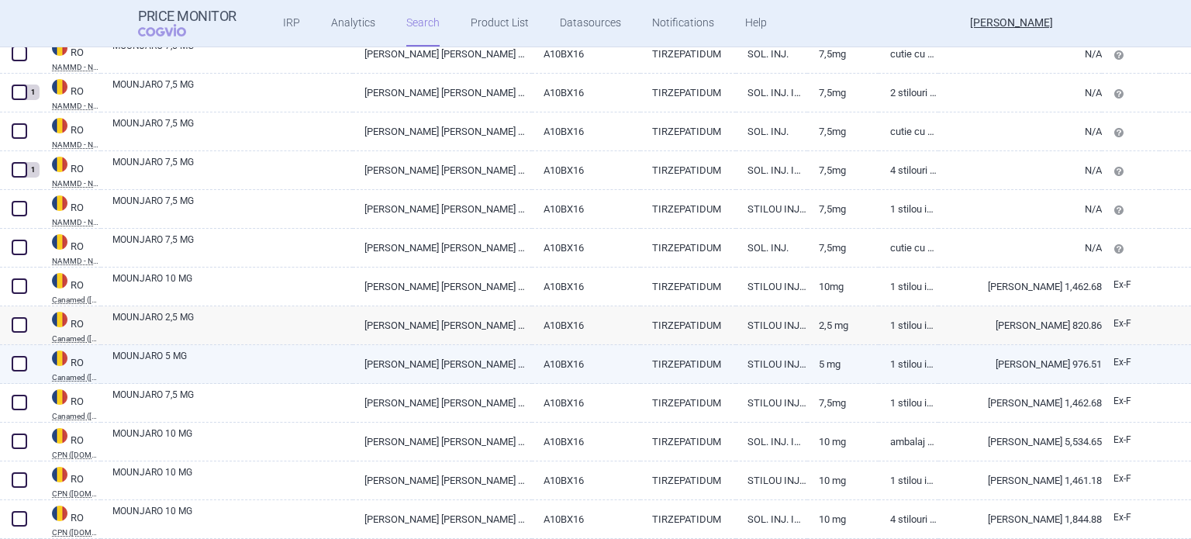
click at [807, 370] on link "5 mg" at bounding box center [842, 364] width 71 height 38
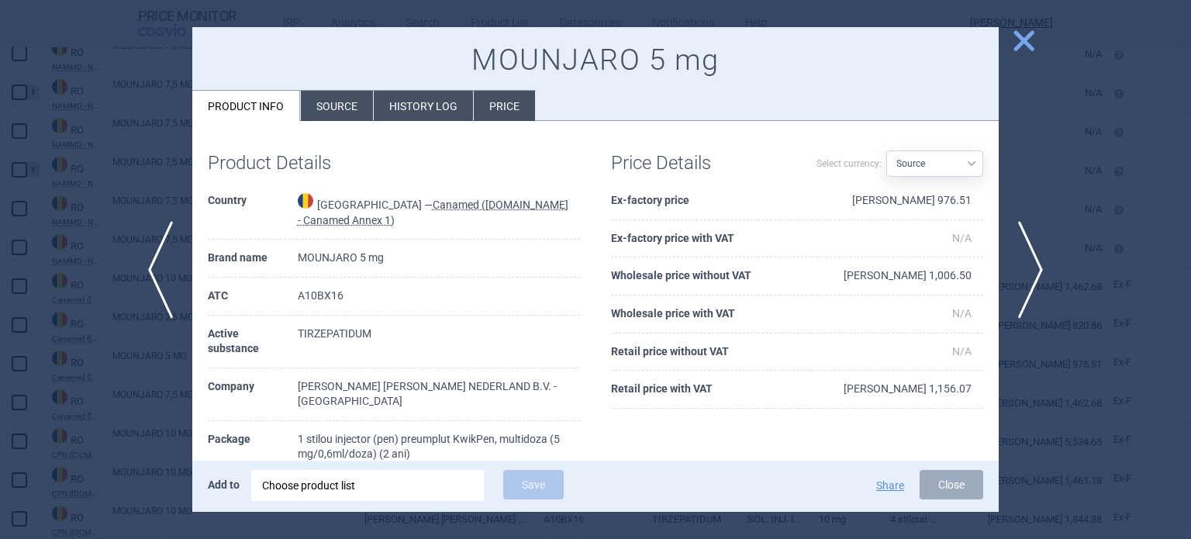
drag, startPoint x: 952, startPoint y: 486, endPoint x: 949, endPoint y: 476, distance: 10.5
click at [952, 486] on button "Close" at bounding box center [952, 484] width 64 height 29
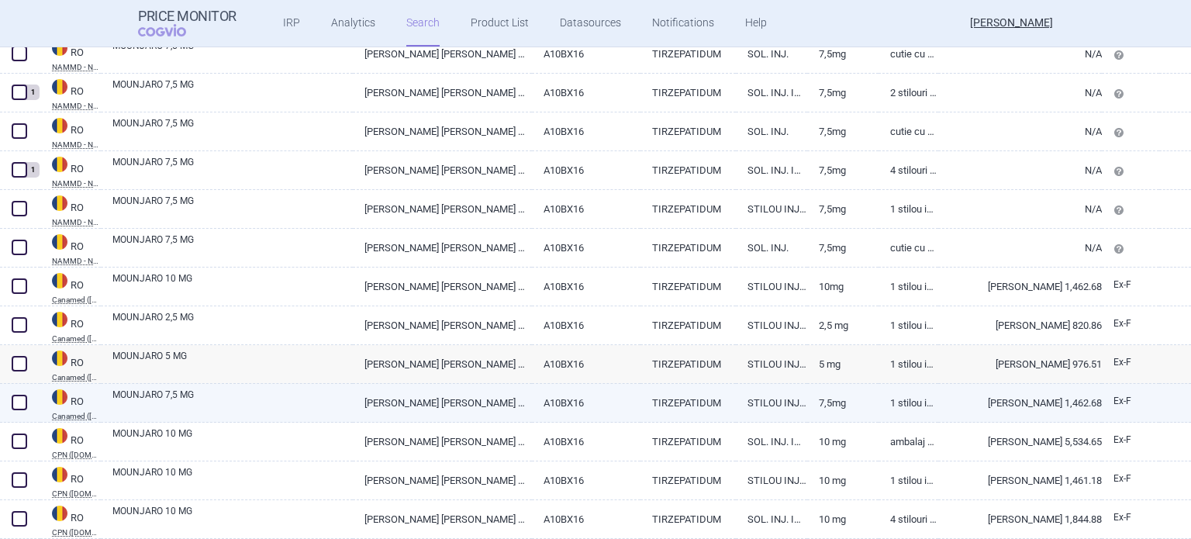
click at [826, 402] on link "7,5mg" at bounding box center [842, 403] width 71 height 38
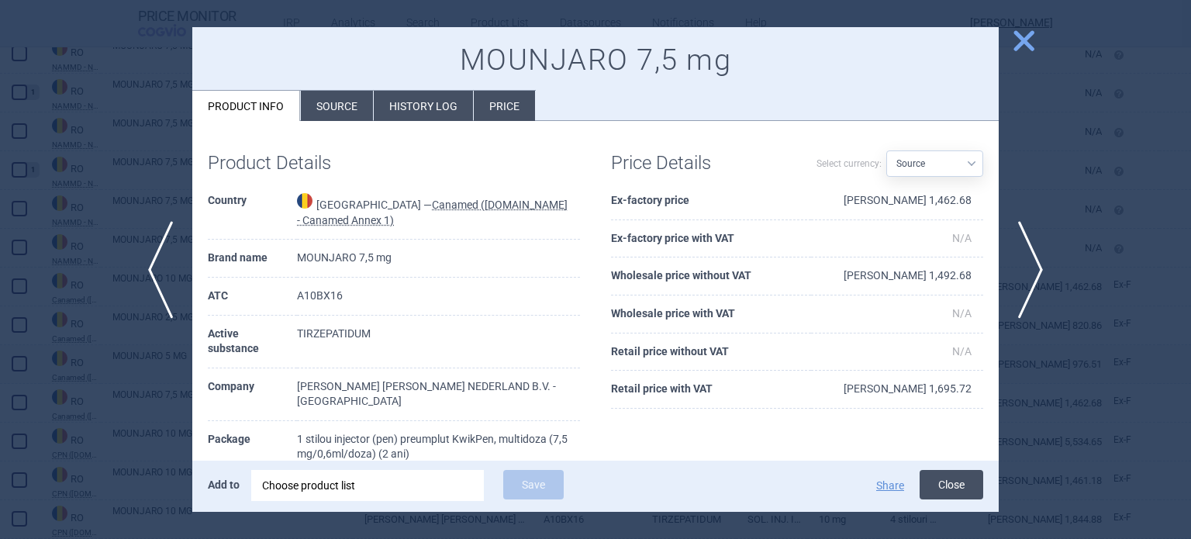
click at [945, 489] on button "Close" at bounding box center [952, 484] width 64 height 29
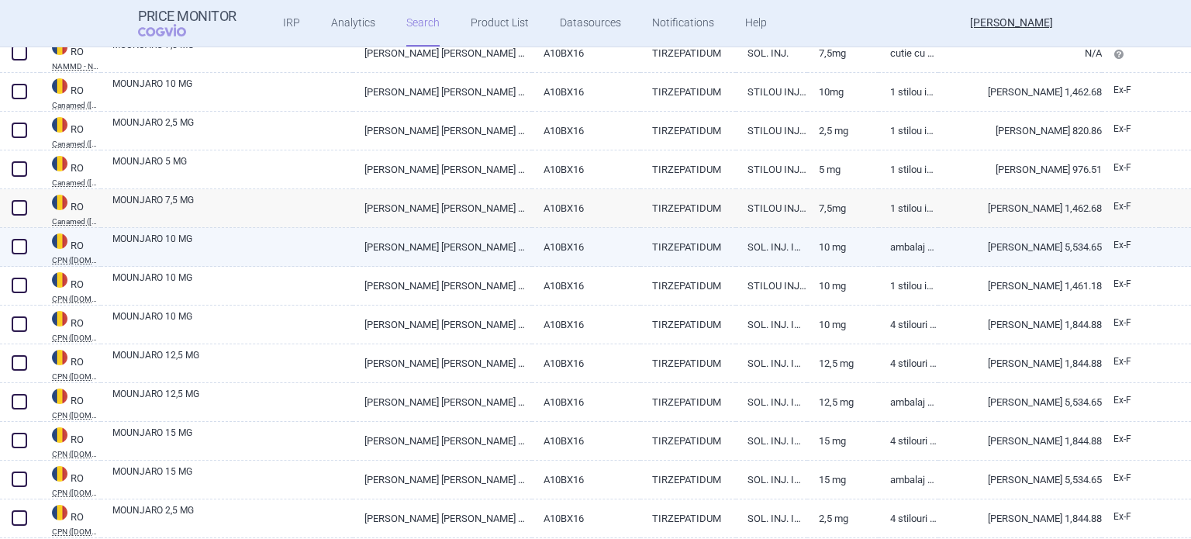
scroll to position [2249, 0]
